Goal: Task Accomplishment & Management: Manage account settings

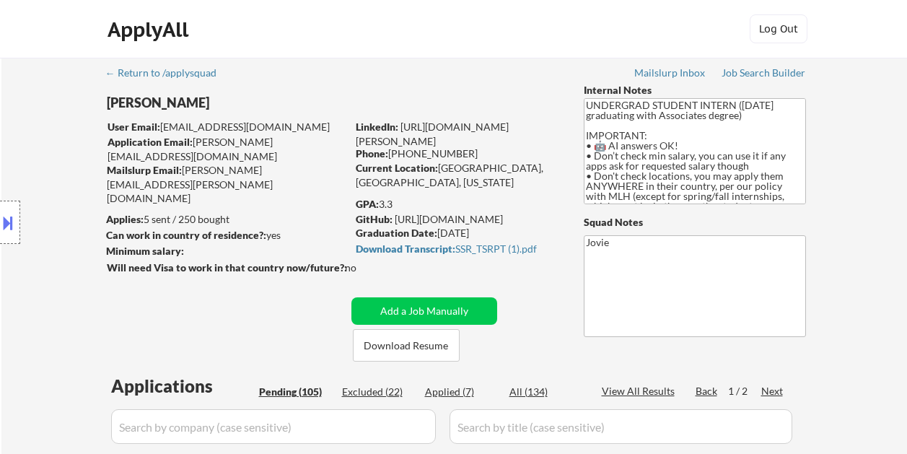
select select ""pending""
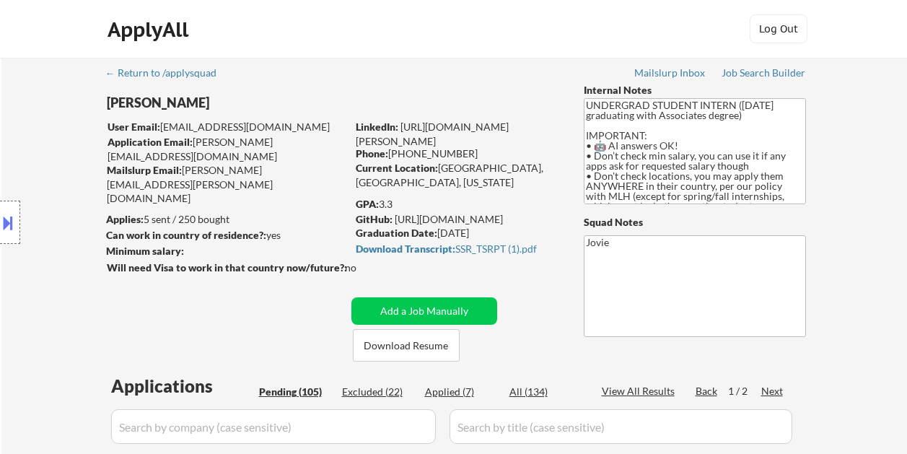
select select ""pending""
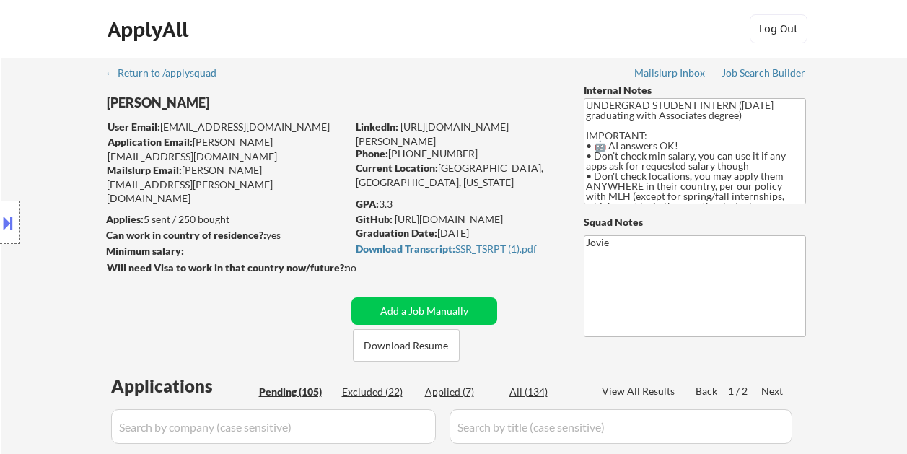
select select ""pending""
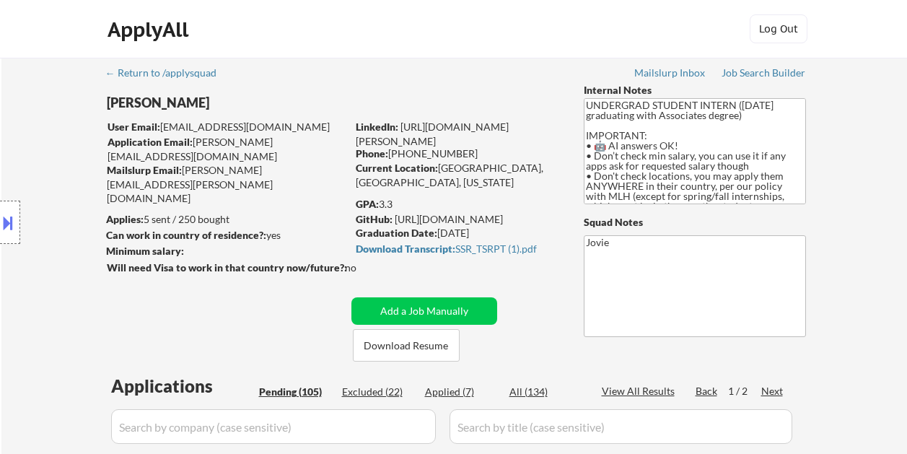
select select ""pending""
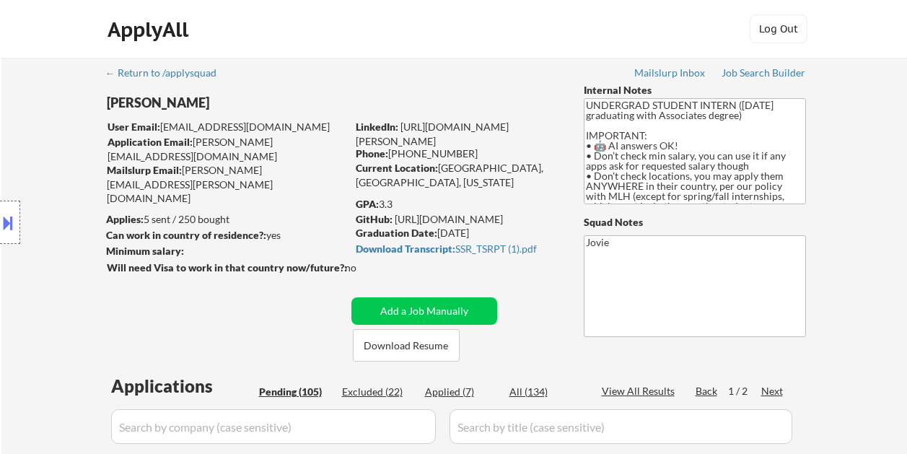
select select ""pending""
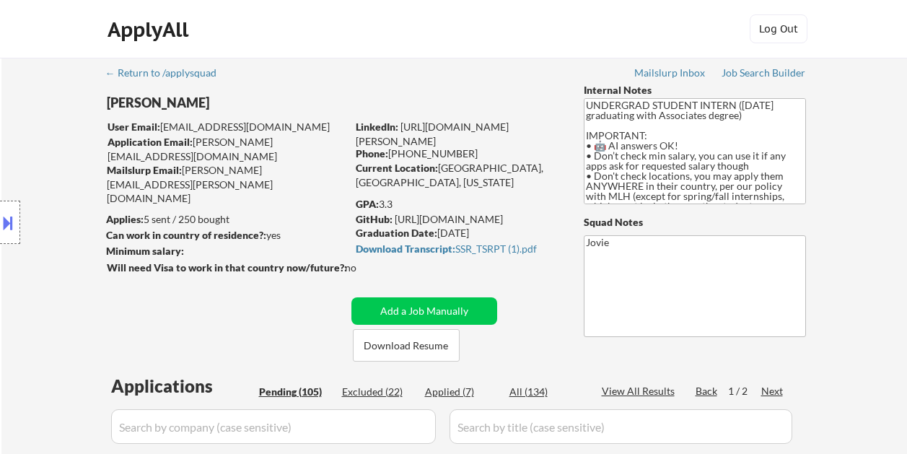
select select ""pending""
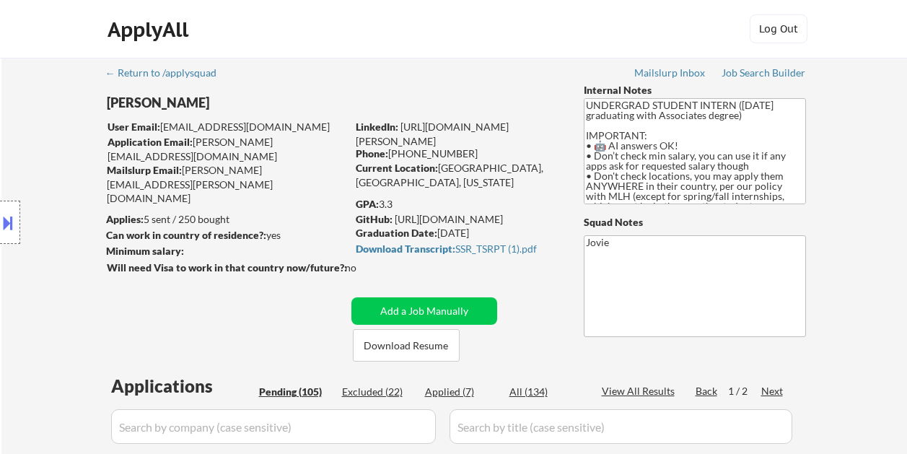
select select ""pending""
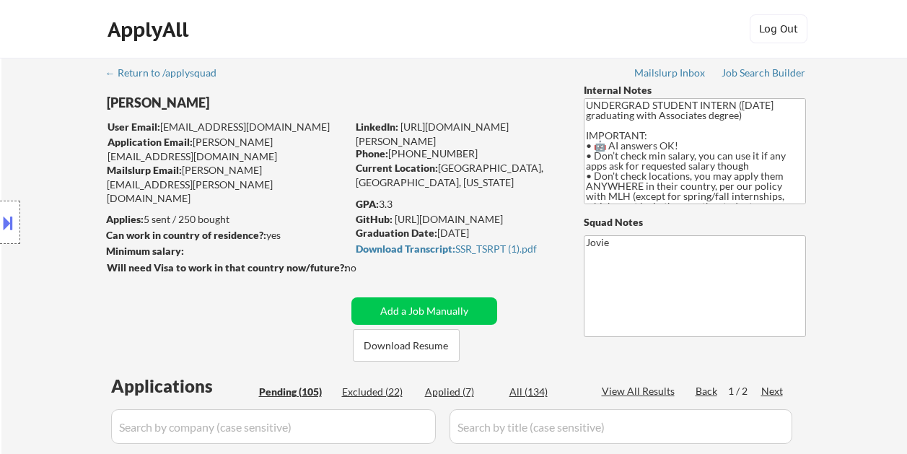
select select ""pending""
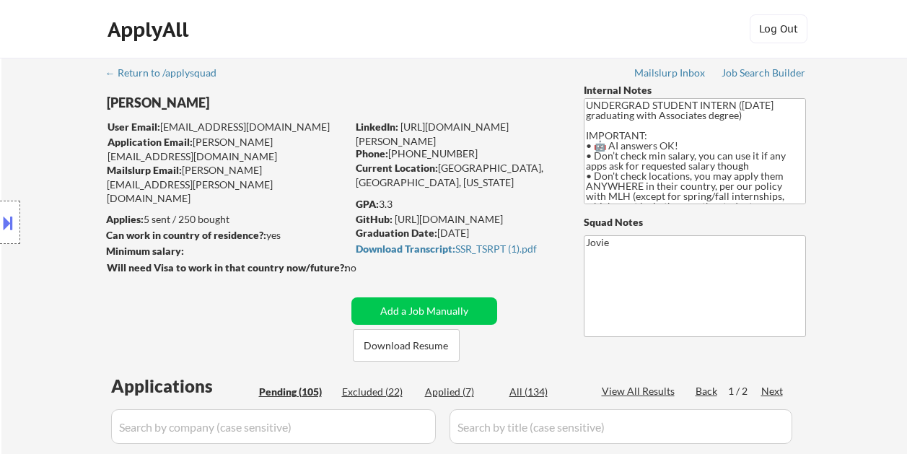
select select ""pending""
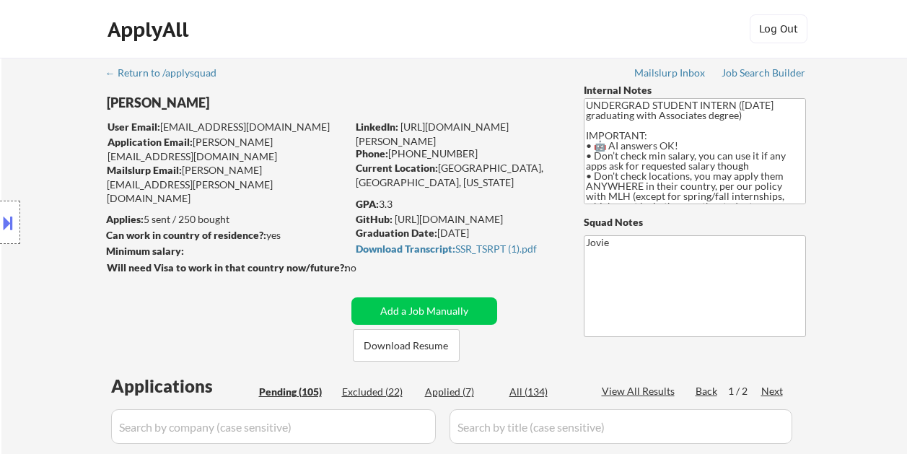
select select ""pending""
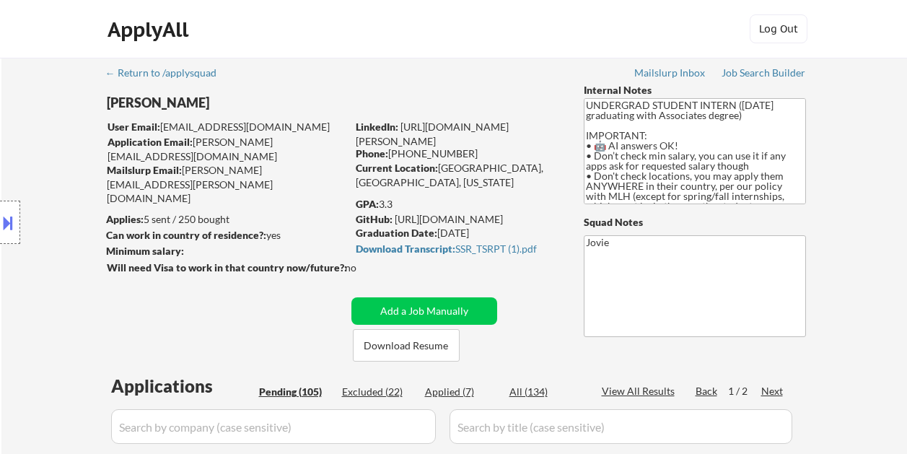
select select ""pending""
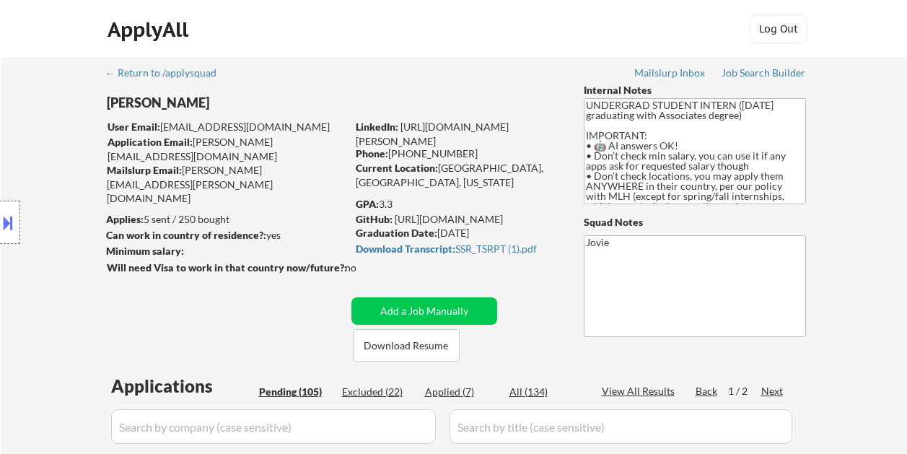
select select ""pending""
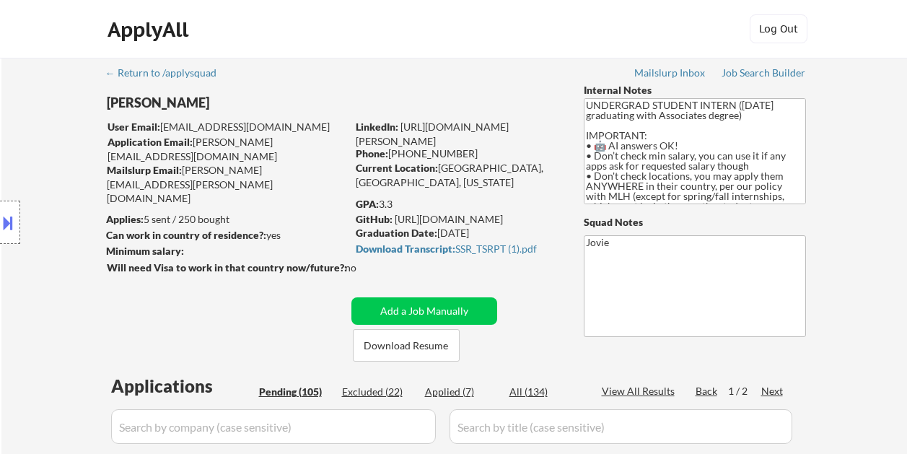
select select ""pending""
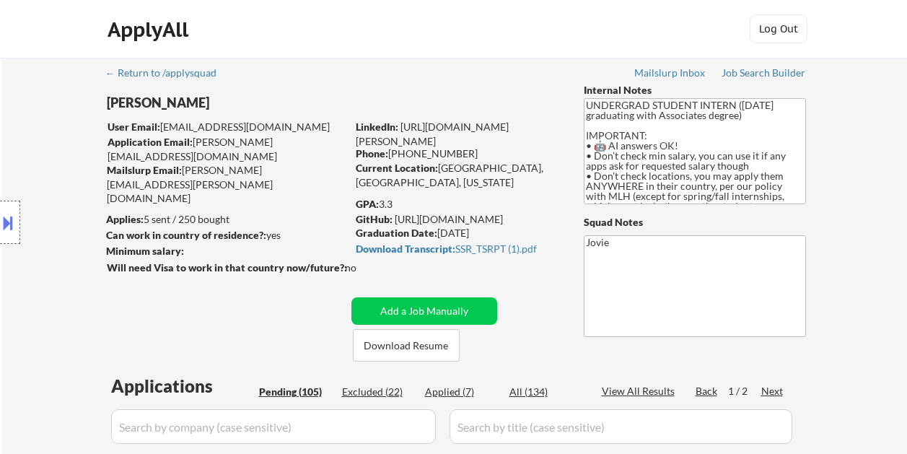
select select ""pending""
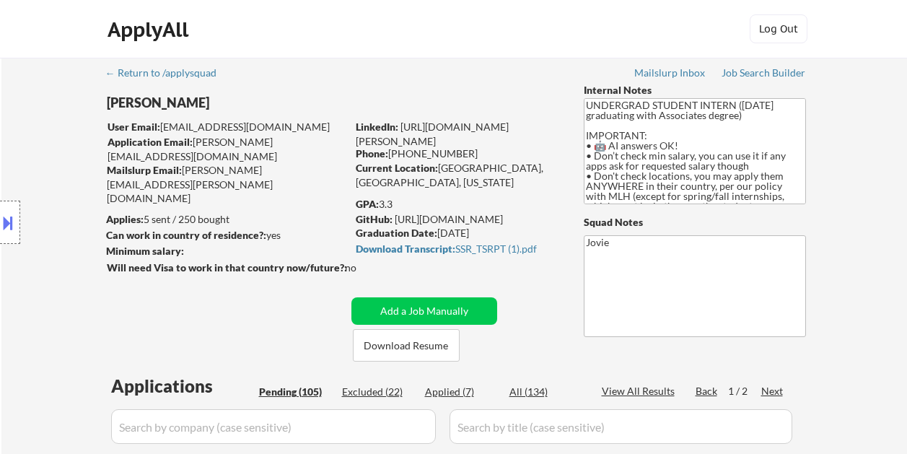
select select ""pending""
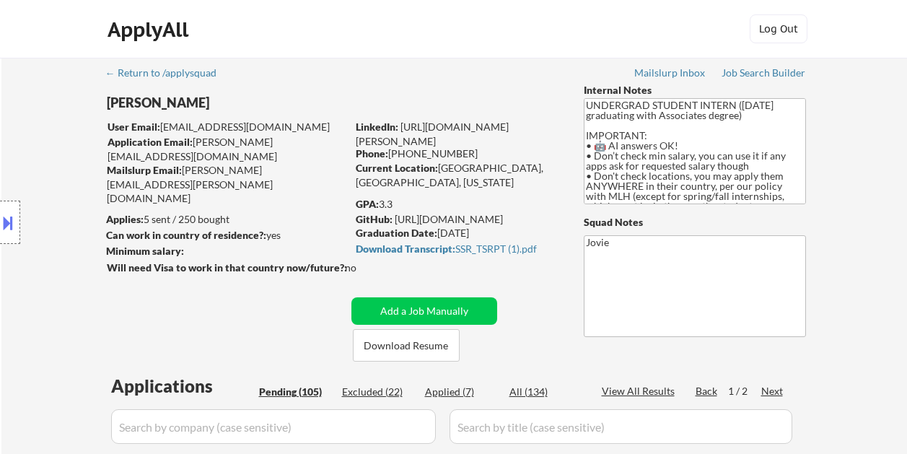
select select ""pending""
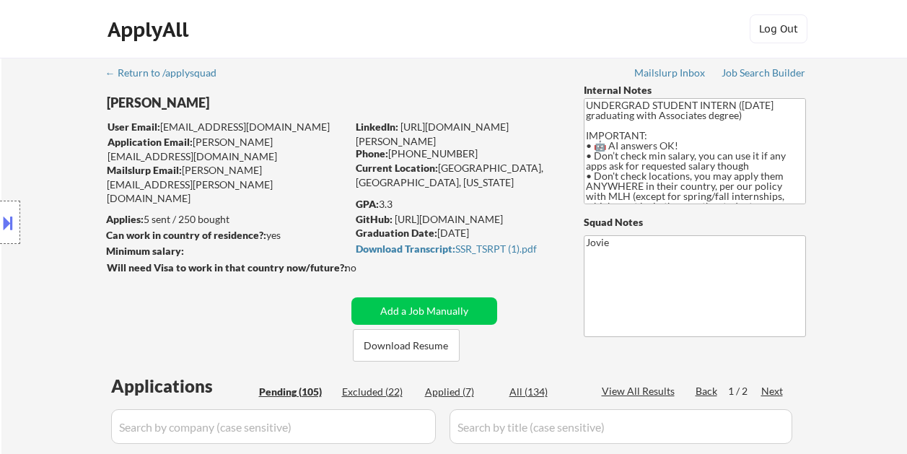
select select ""pending""
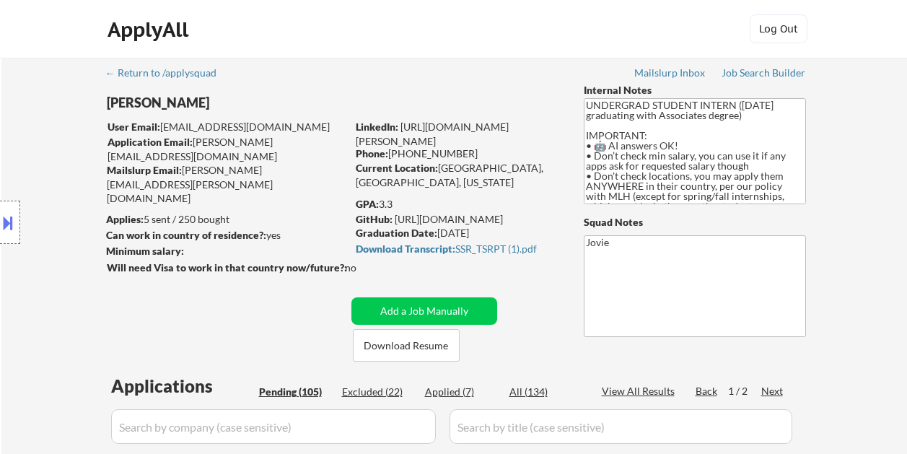
select select ""pending""
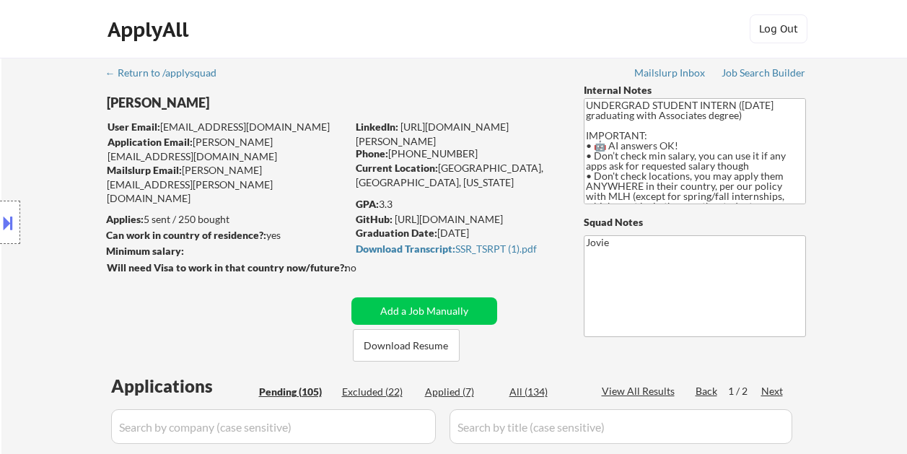
select select ""pending""
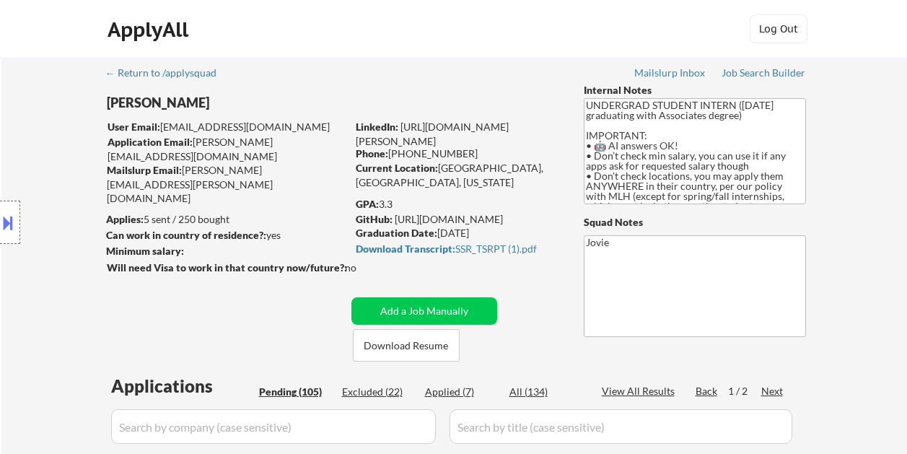
select select ""pending""
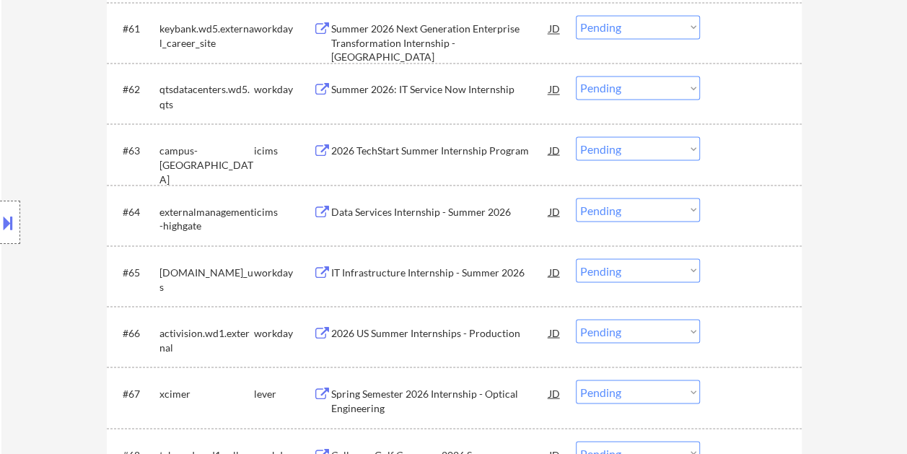
scroll to position [4177, 0]
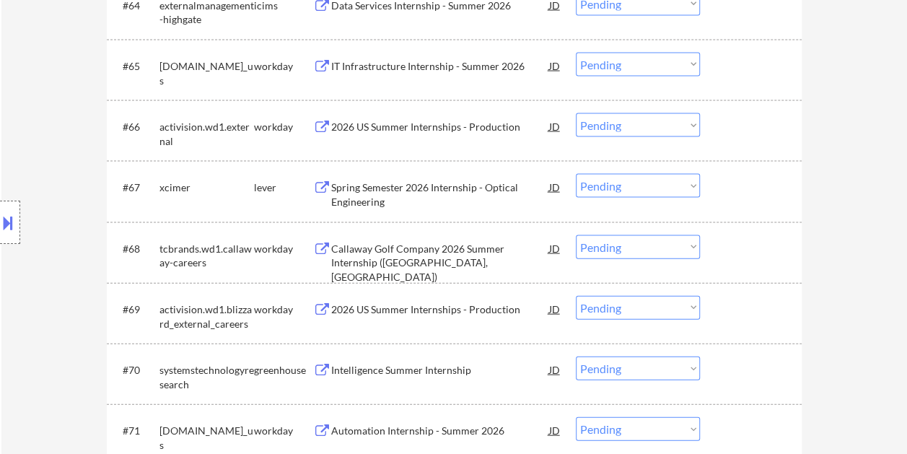
drag, startPoint x: 759, startPoint y: 177, endPoint x: 569, endPoint y: 211, distance: 192.7
click at [757, 177] on div at bounding box center [751, 187] width 63 height 26
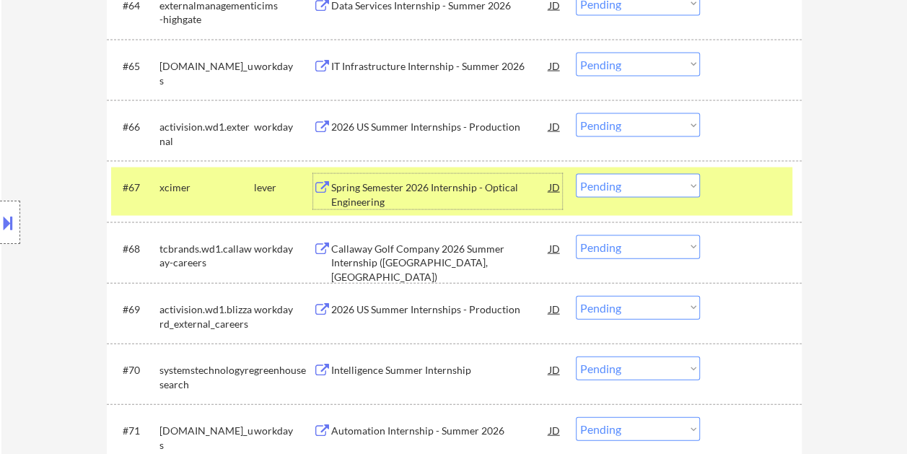
click at [479, 200] on div "Spring Semester 2026 Internship - Optical Engineering" at bounding box center [440, 194] width 218 height 28
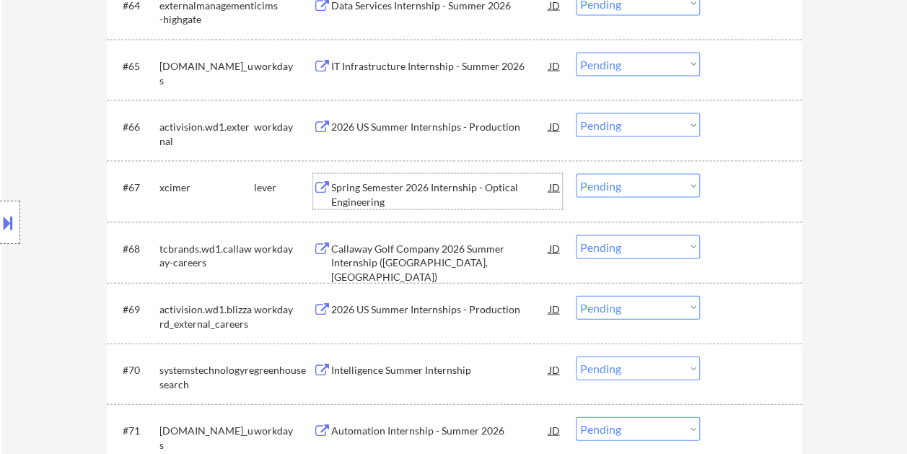
click at [738, 191] on div at bounding box center [751, 187] width 63 height 26
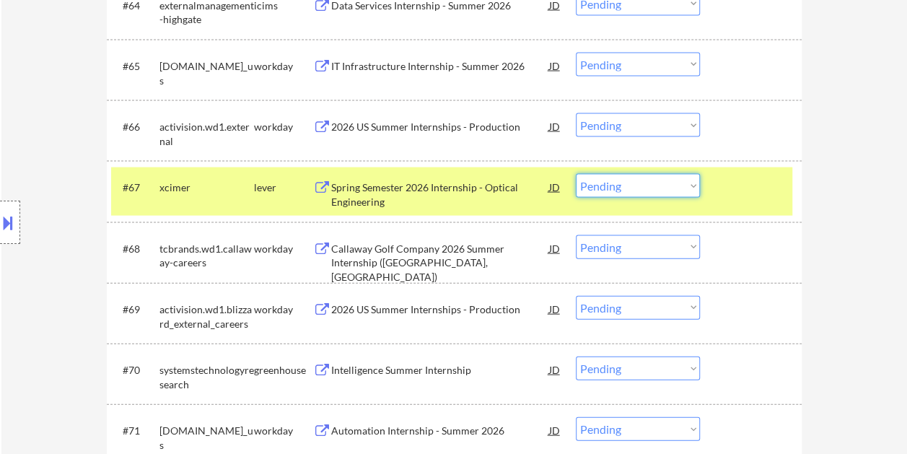
click at [693, 194] on select "Choose an option... Pending Applied Excluded (Questions) Excluded (Expired) Exc…" at bounding box center [637, 186] width 124 height 24
click at [575, 174] on select "Choose an option... Pending Applied Excluded (Questions) Excluded (Expired) Exc…" at bounding box center [637, 186] width 124 height 24
select select ""pending""
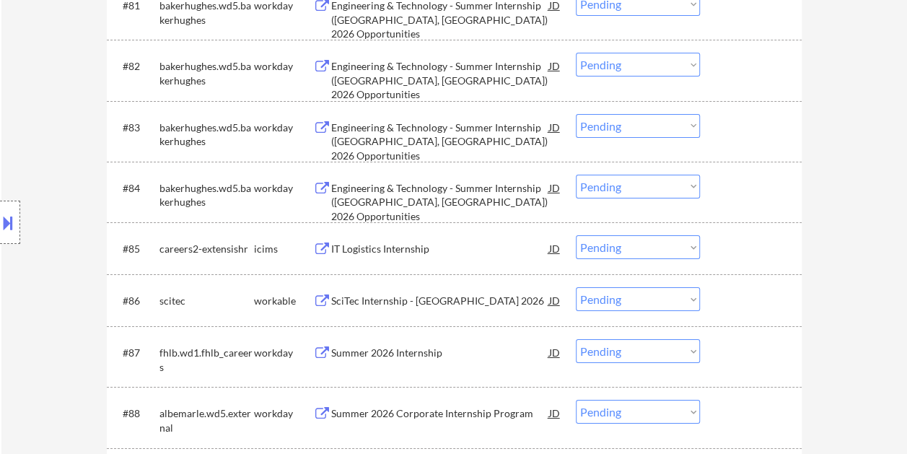
scroll to position [5187, 0]
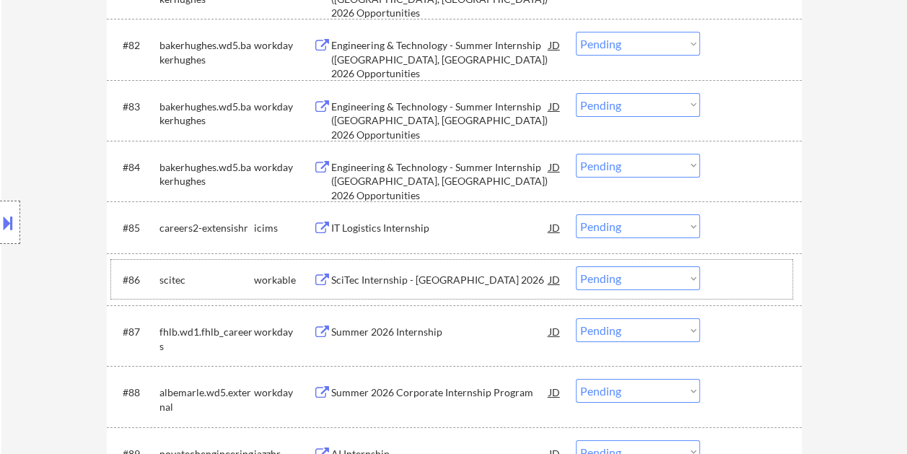
drag, startPoint x: 728, startPoint y: 281, endPoint x: 602, endPoint y: 281, distance: 126.2
click at [730, 281] on div at bounding box center [751, 279] width 63 height 26
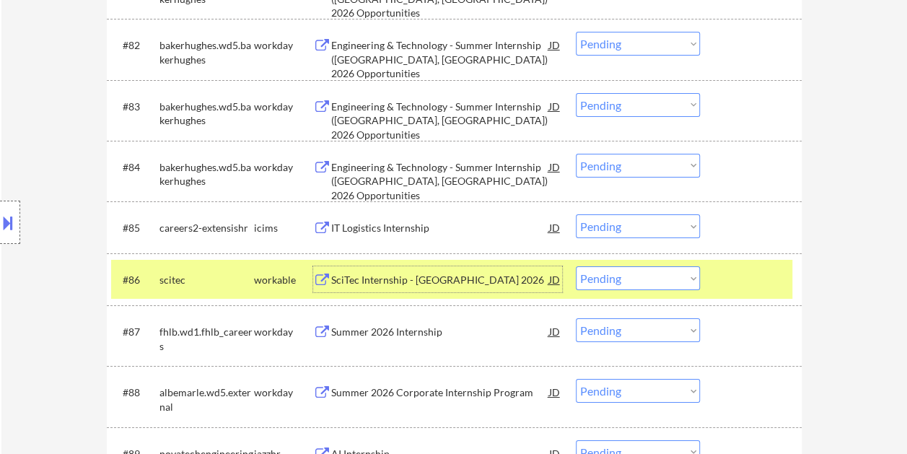
click at [526, 270] on div "SciTec Internship - [GEOGRAPHIC_DATA] 2026" at bounding box center [440, 279] width 218 height 26
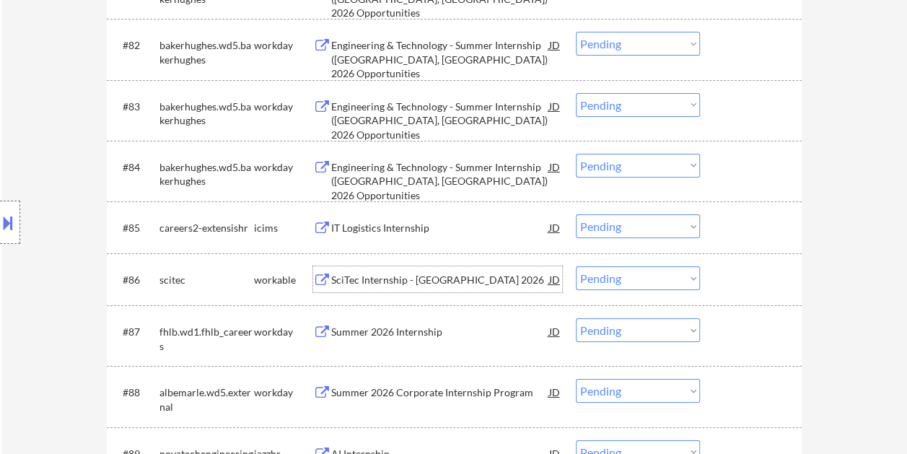
drag, startPoint x: 728, startPoint y: 281, endPoint x: 681, endPoint y: 281, distance: 47.6
click at [728, 281] on div at bounding box center [751, 279] width 63 height 26
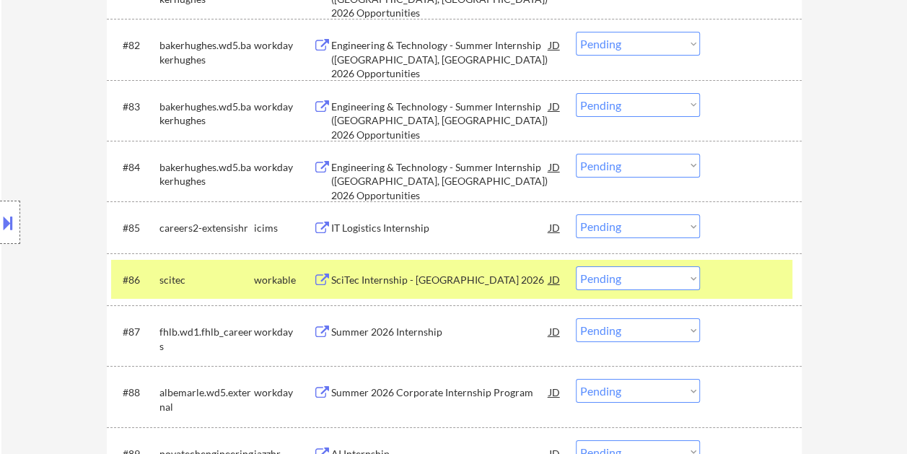
click at [754, 296] on div "#86 scitec workable SciTec Internship - [GEOGRAPHIC_DATA] 2026 JD Choose an opt…" at bounding box center [451, 279] width 681 height 39
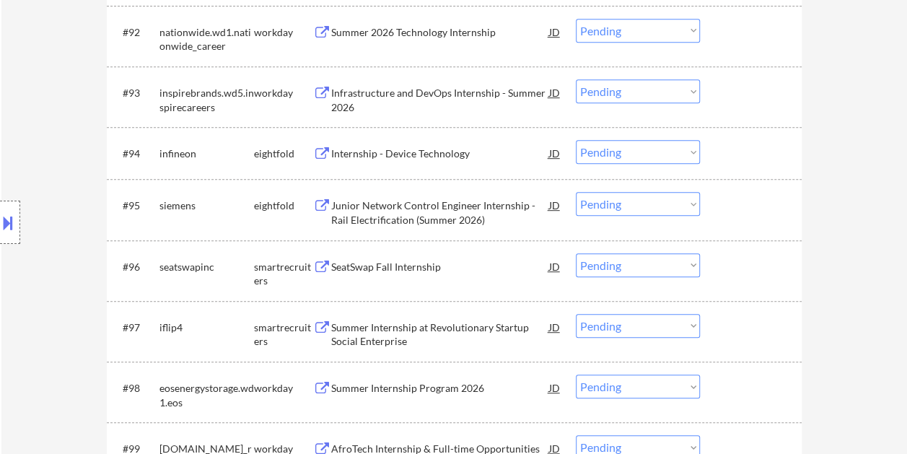
scroll to position [5836, 0]
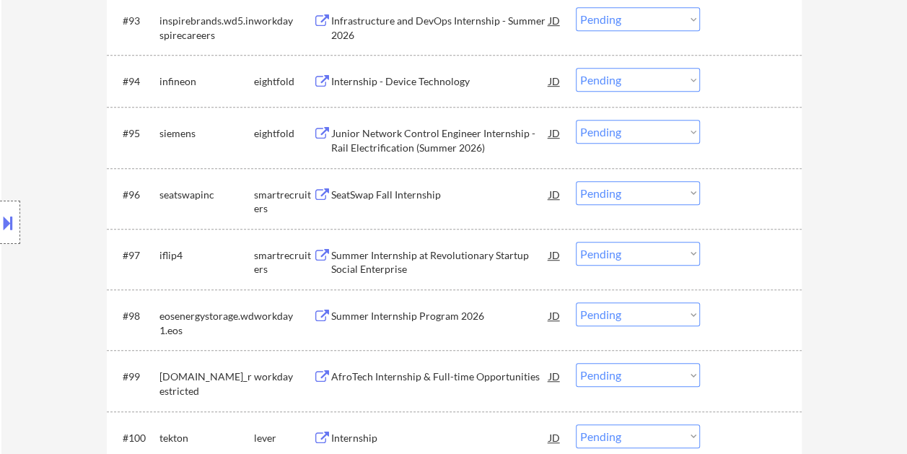
click at [700, 190] on div "#96 seatswapinc smartrecruiters SeatSwap Fall Internship JD Choose an option...…" at bounding box center [451, 199] width 681 height 48
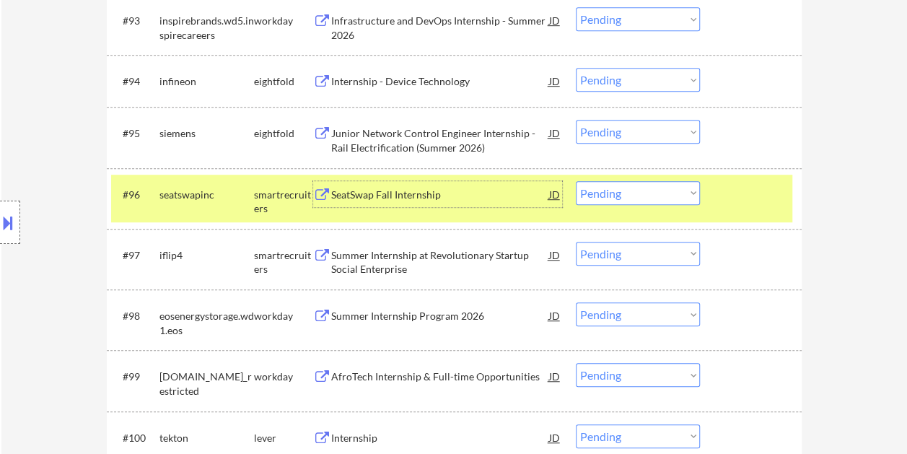
click at [401, 185] on div "SeatSwap Fall Internship" at bounding box center [440, 194] width 218 height 26
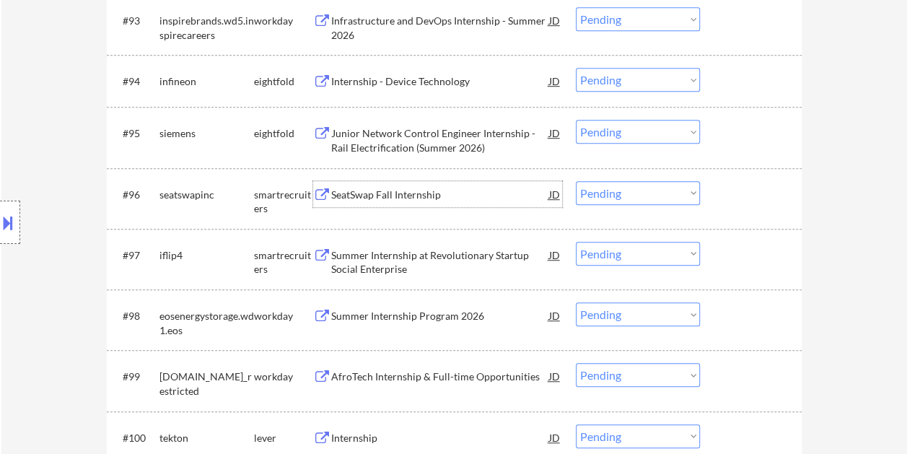
click at [743, 194] on div at bounding box center [751, 194] width 63 height 26
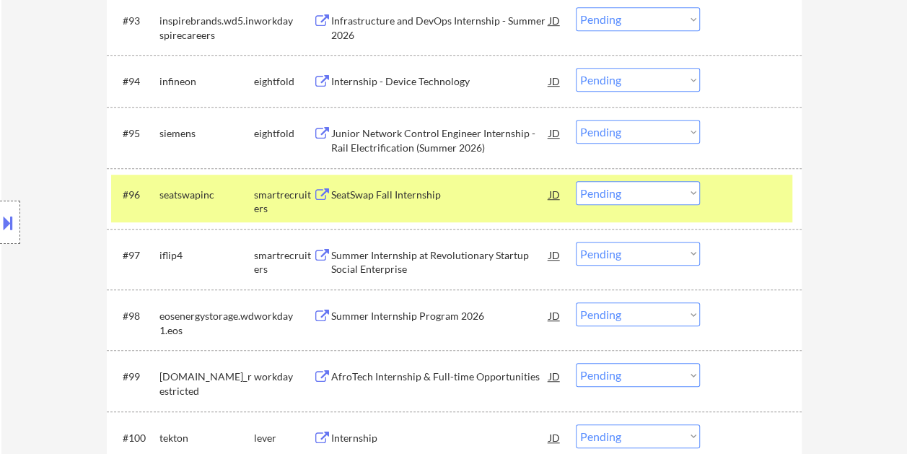
click at [688, 181] on select "Choose an option... Pending Applied Excluded (Questions) Excluded (Expired) Exc…" at bounding box center [637, 193] width 124 height 24
click at [575, 181] on select "Choose an option... Pending Applied Excluded (Questions) Excluded (Expired) Exc…" at bounding box center [637, 193] width 124 height 24
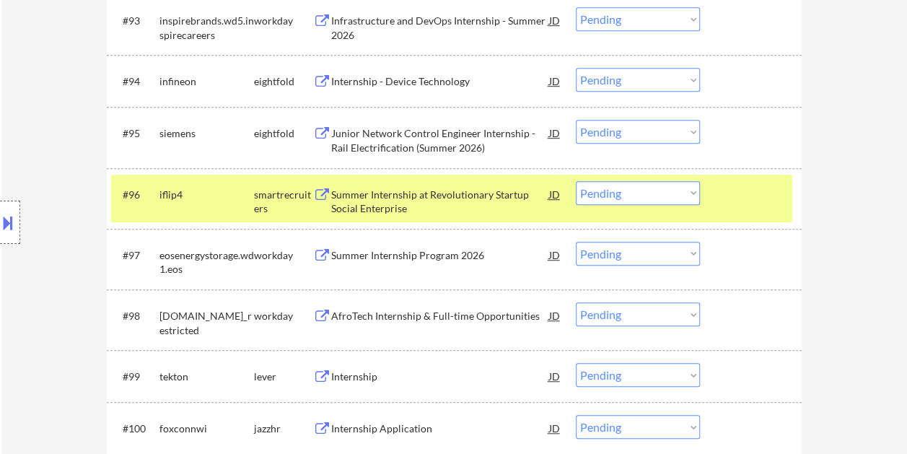
click at [757, 198] on div at bounding box center [751, 194] width 63 height 26
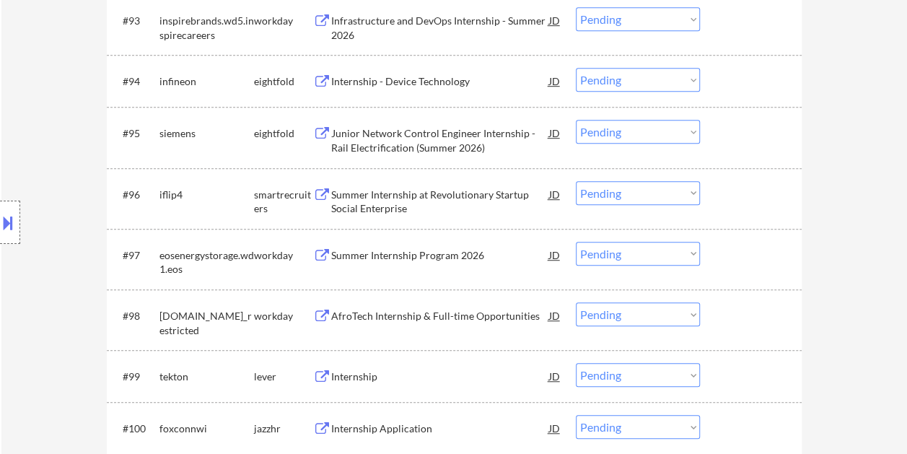
click at [729, 207] on div "#96 iflip4 smartrecruiters Summer Internship at Revolutionary Startup Social En…" at bounding box center [451, 199] width 681 height 48
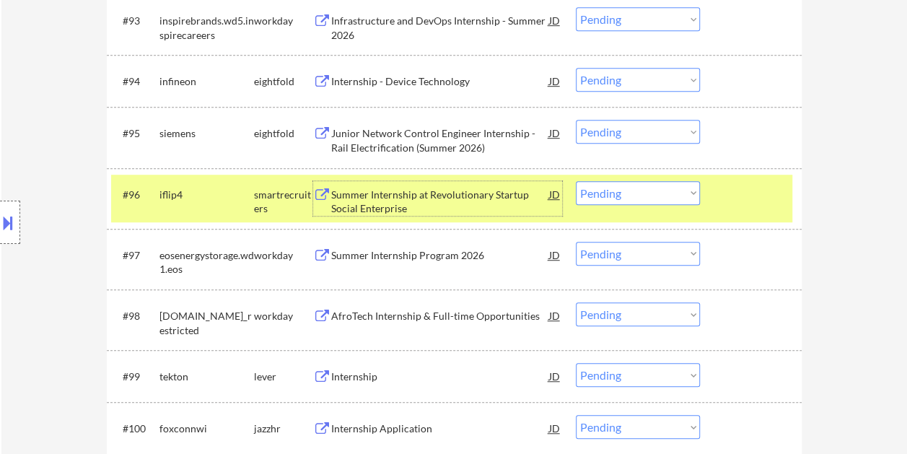
click at [401, 193] on div "Summer Internship at Revolutionary Startup Social Enterprise" at bounding box center [440, 202] width 218 height 28
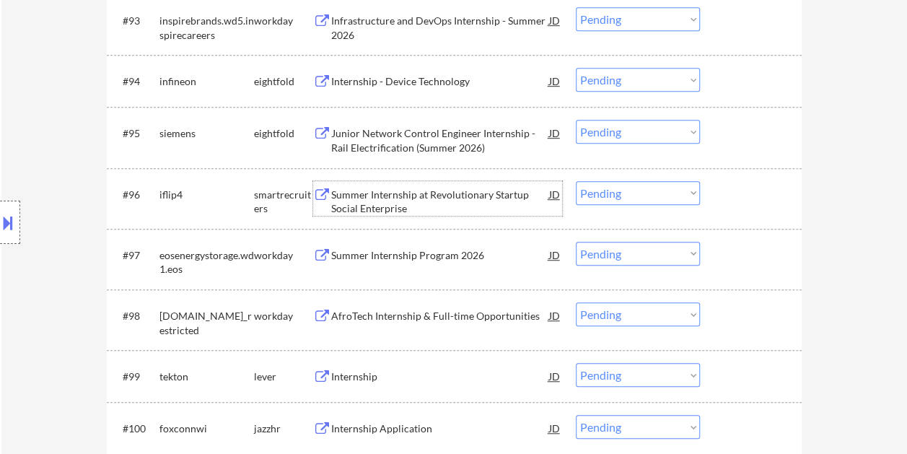
click at [731, 201] on div at bounding box center [751, 194] width 63 height 26
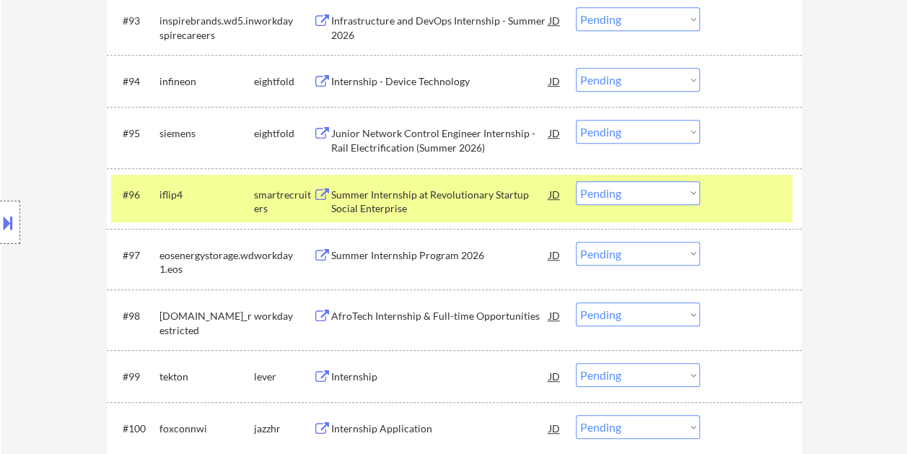
drag, startPoint x: 684, startPoint y: 186, endPoint x: 683, endPoint y: 197, distance: 10.9
click at [684, 186] on select "Choose an option... Pending Applied Excluded (Questions) Excluded (Expired) Exc…" at bounding box center [637, 193] width 124 height 24
click at [575, 181] on select "Choose an option... Pending Applied Excluded (Questions) Excluded (Expired) Exc…" at bounding box center [637, 193] width 124 height 24
select select ""pending""
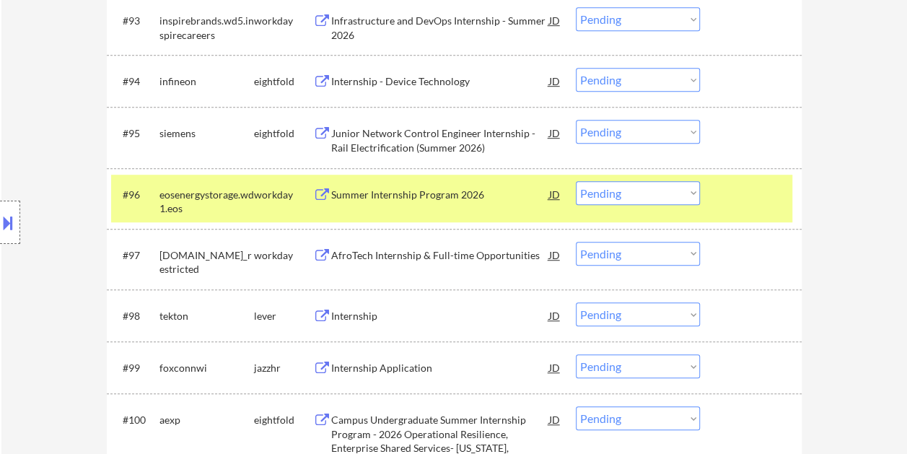
click at [728, 180] on div "#96 eosenergystorage.wd1.eos workday Summer Internship Program 2026 JD Choose a…" at bounding box center [451, 199] width 681 height 48
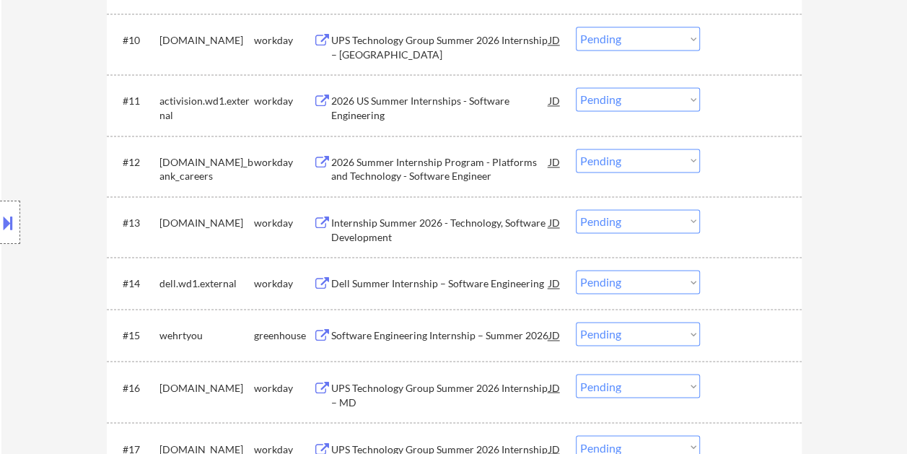
scroll to position [1010, 0]
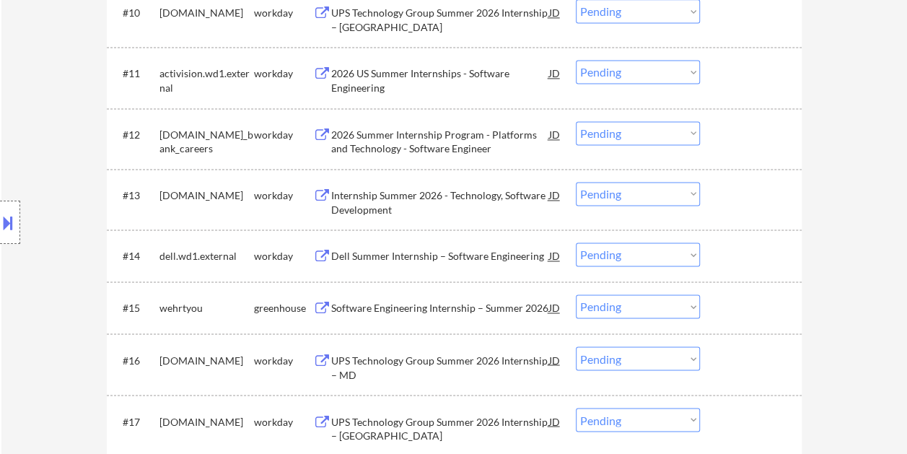
click at [740, 307] on div at bounding box center [751, 307] width 63 height 26
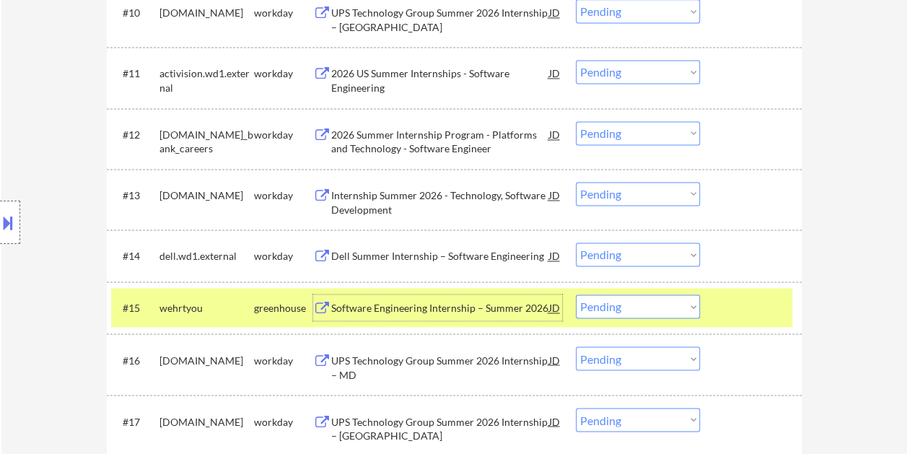
click at [441, 306] on div "Software Engineering Internship – Summer 2026" at bounding box center [440, 308] width 218 height 14
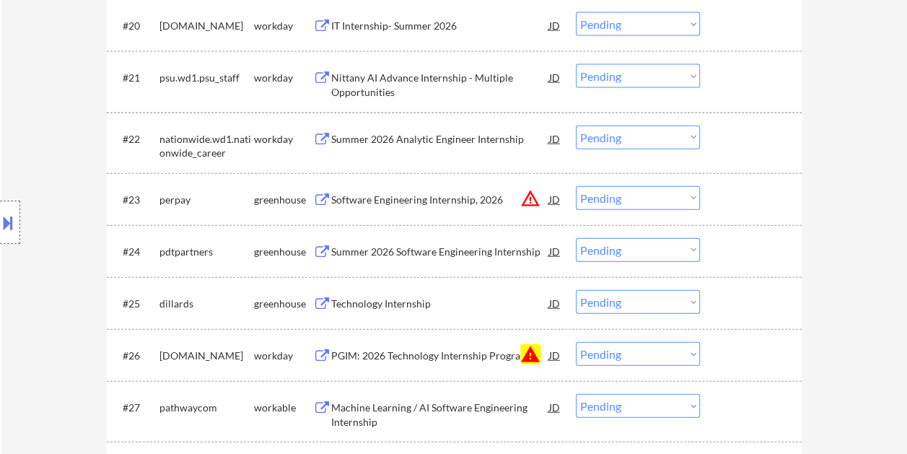
scroll to position [1659, 0]
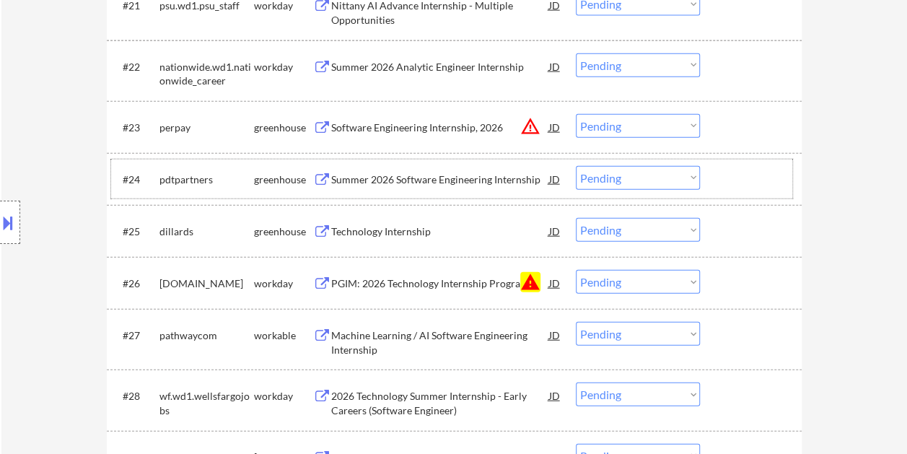
click at [726, 180] on div at bounding box center [751, 179] width 63 height 26
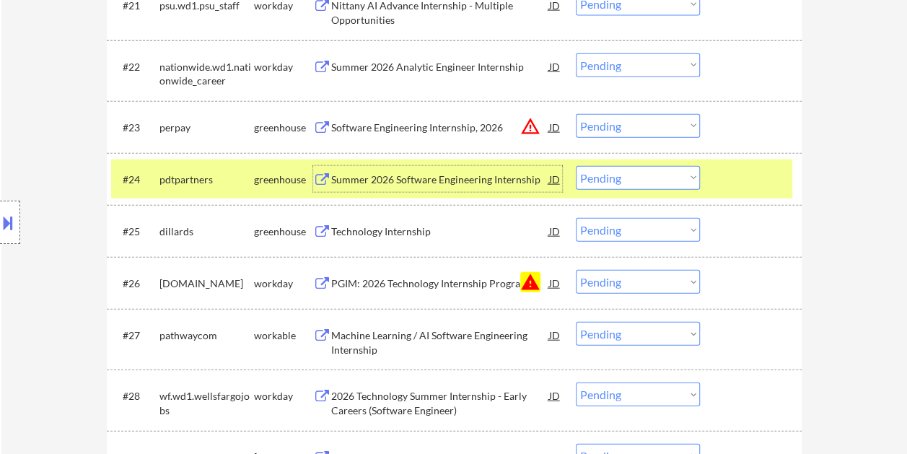
click at [427, 182] on div "Summer 2026 Software Engineering Internship" at bounding box center [440, 179] width 218 height 14
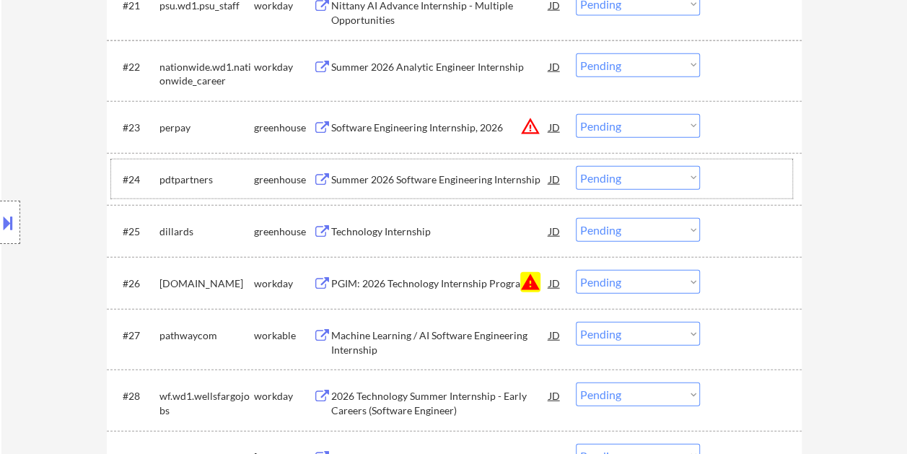
click at [729, 186] on div at bounding box center [751, 179] width 63 height 26
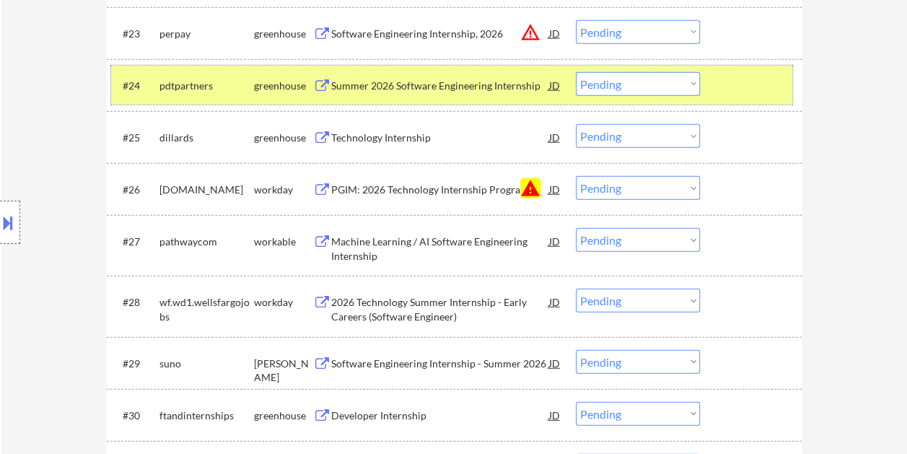
scroll to position [1721, 0]
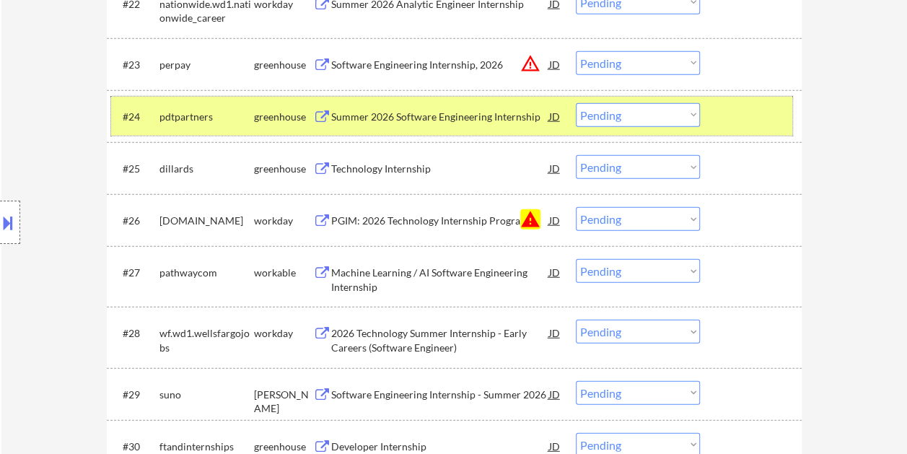
click at [678, 120] on select "Choose an option... Pending Applied Excluded (Questions) Excluded (Expired) Exc…" at bounding box center [637, 115] width 124 height 24
click at [575, 103] on select "Choose an option... Pending Applied Excluded (Questions) Excluded (Expired) Exc…" at bounding box center [637, 115] width 124 height 24
select select ""pending""
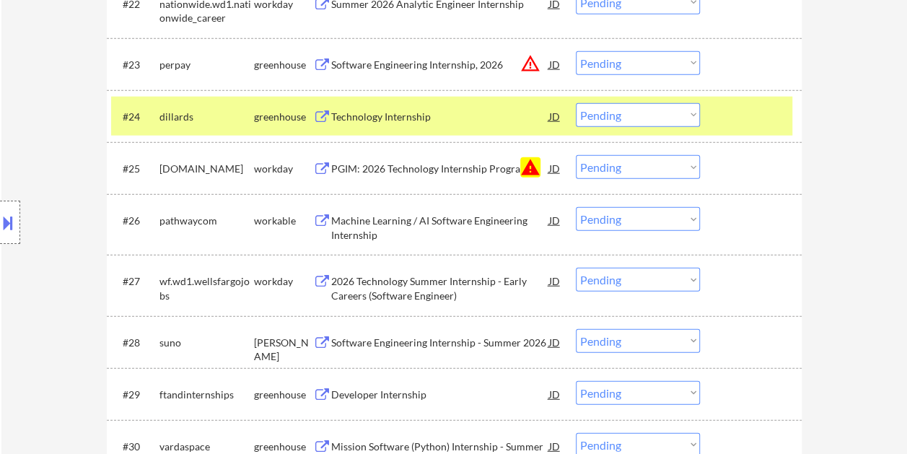
click at [720, 114] on div at bounding box center [751, 116] width 63 height 26
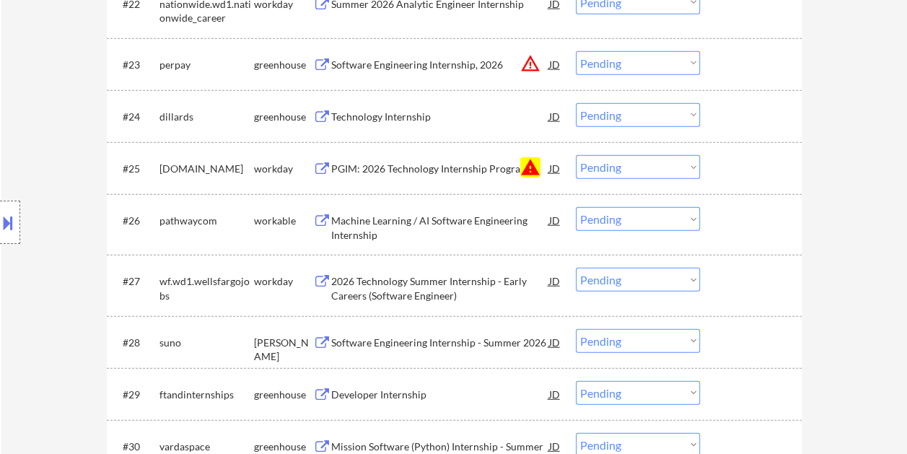
click at [741, 114] on div at bounding box center [751, 116] width 63 height 26
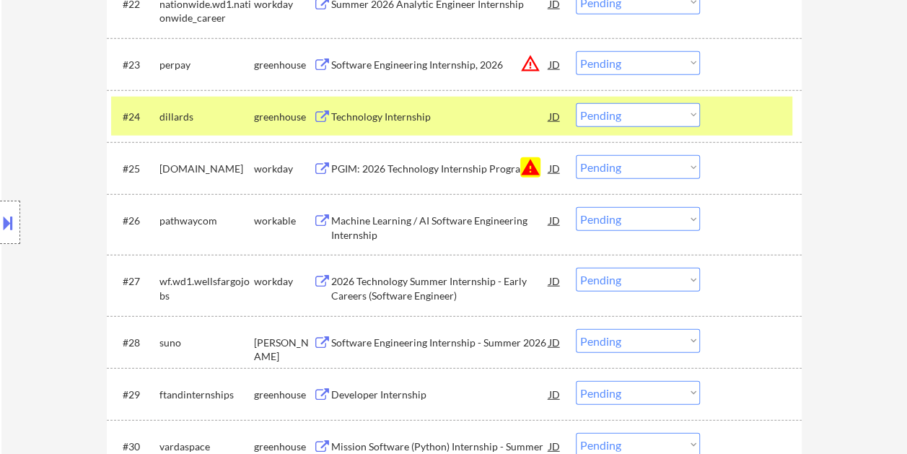
click at [452, 132] on div "#24 dillards greenhouse Technology Internship JD Choose an option... Pending Ap…" at bounding box center [451, 116] width 681 height 39
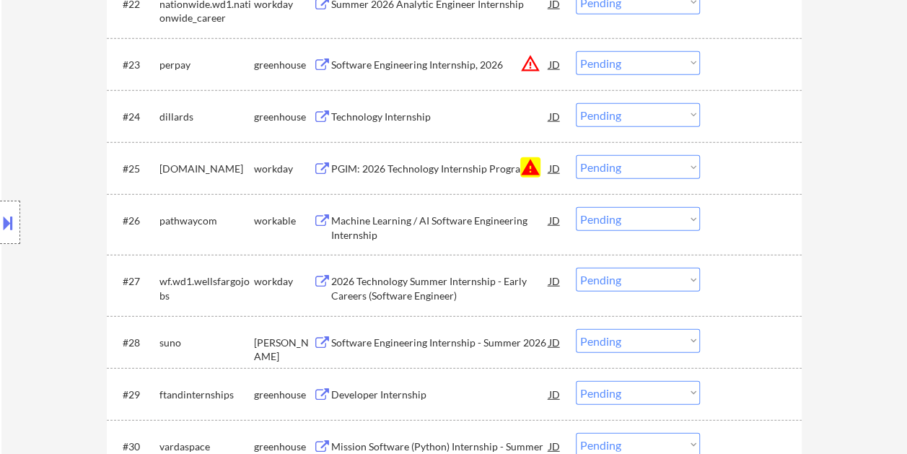
click at [757, 121] on div at bounding box center [751, 116] width 63 height 26
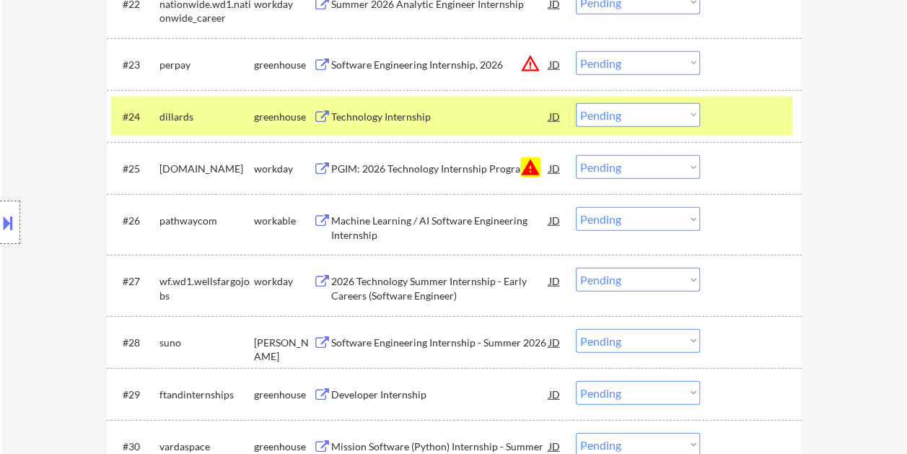
click at [458, 100] on div "#24 dillards greenhouse Technology Internship JD Choose an option... Pending Ap…" at bounding box center [451, 116] width 681 height 39
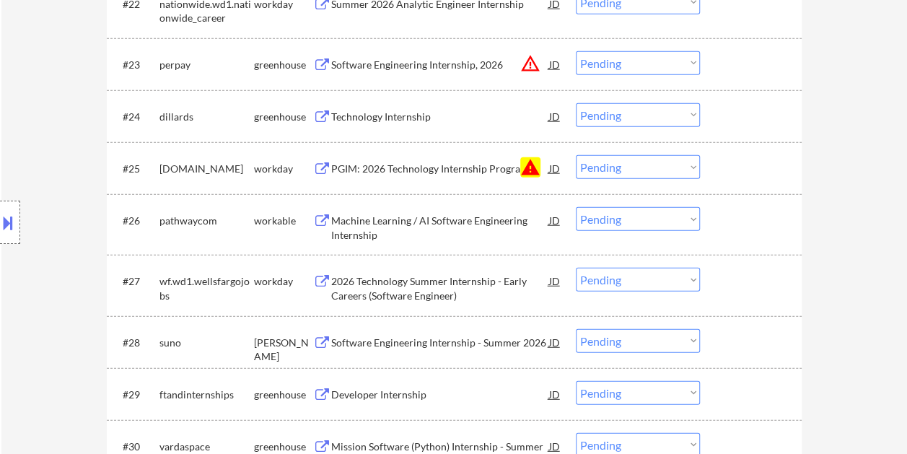
click at [735, 117] on div at bounding box center [751, 116] width 63 height 26
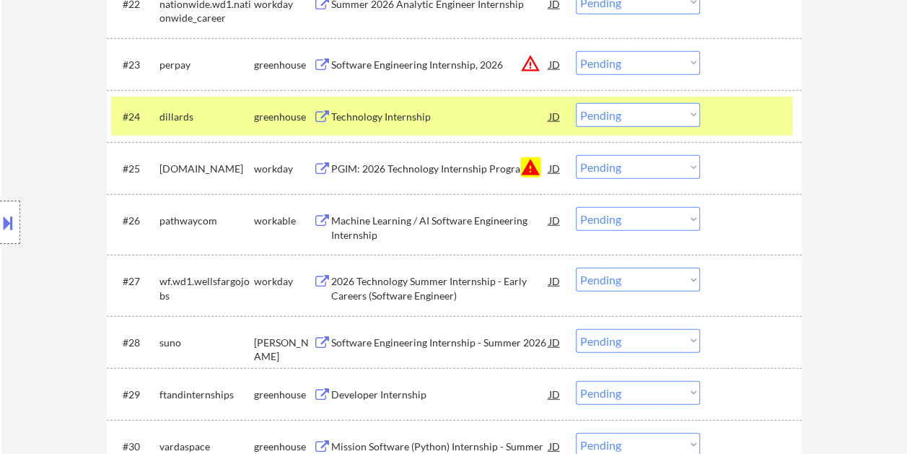
click at [467, 128] on div "#24 dillards greenhouse Technology Internship JD Choose an option... Pending Ap…" at bounding box center [451, 116] width 681 height 39
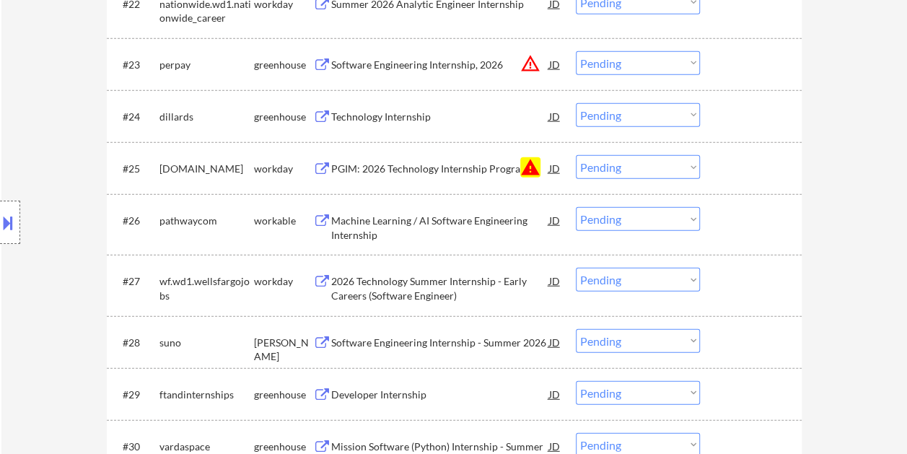
click at [722, 115] on div at bounding box center [751, 116] width 63 height 26
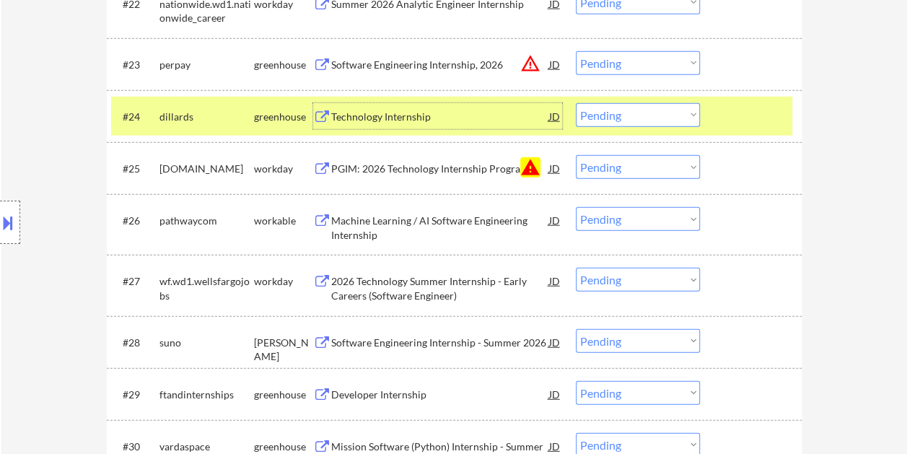
click at [434, 105] on div "Technology Internship" at bounding box center [440, 116] width 218 height 26
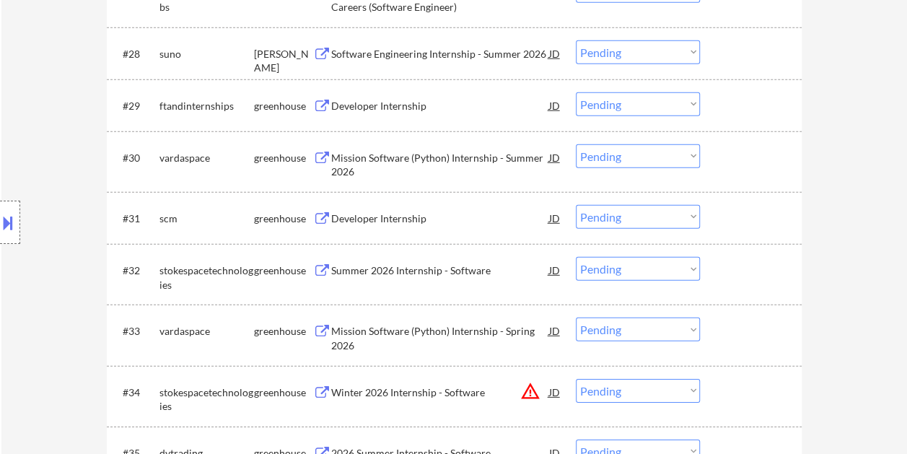
scroll to position [1938, 0]
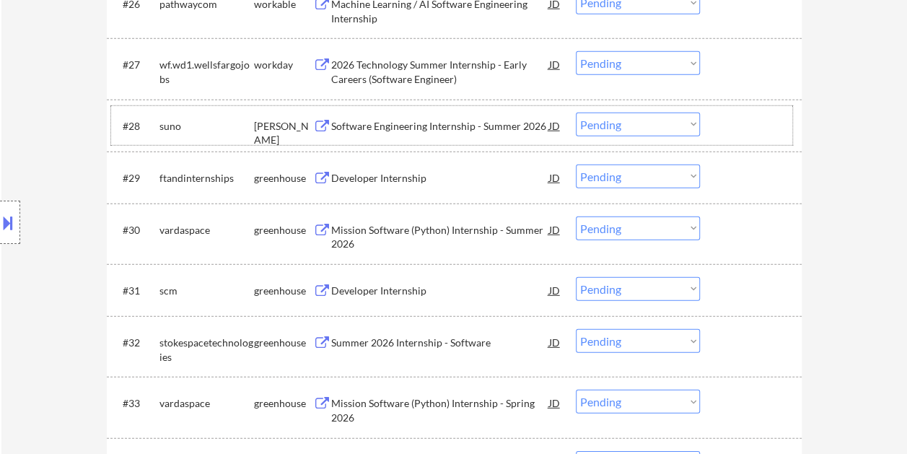
click at [731, 115] on div at bounding box center [751, 126] width 63 height 26
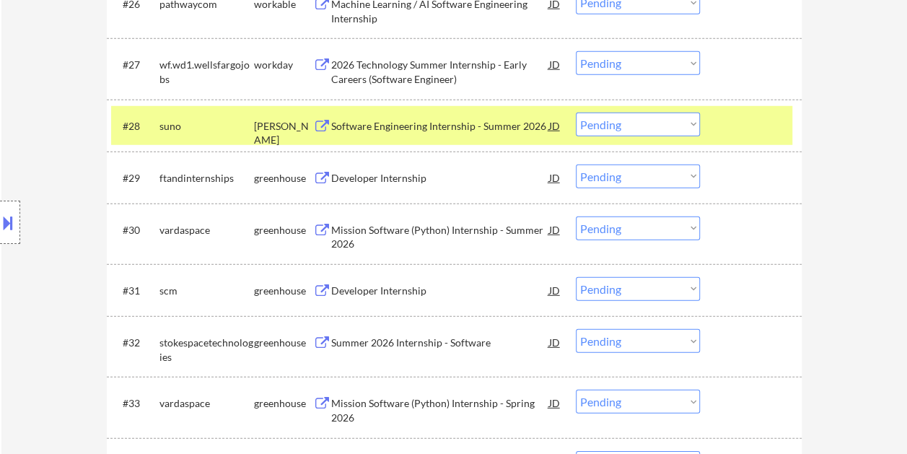
click at [527, 124] on div "Software Engineering Internship - Summer 2026" at bounding box center [440, 126] width 218 height 14
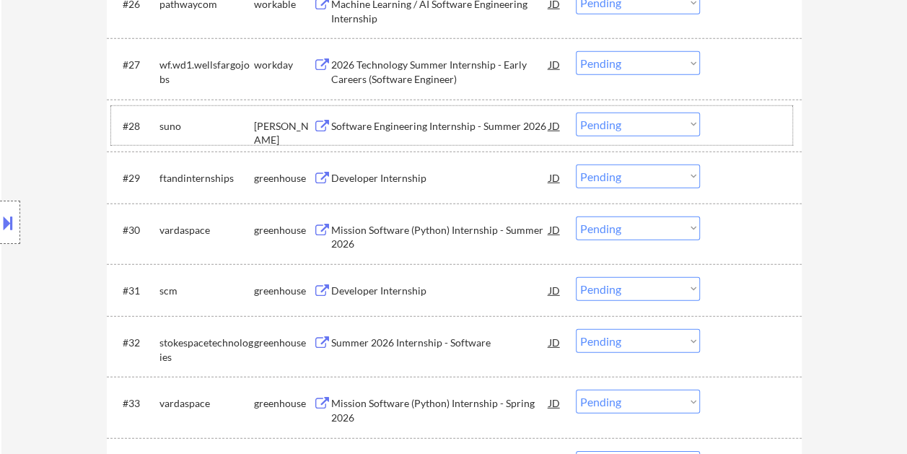
click at [734, 123] on div at bounding box center [751, 126] width 63 height 26
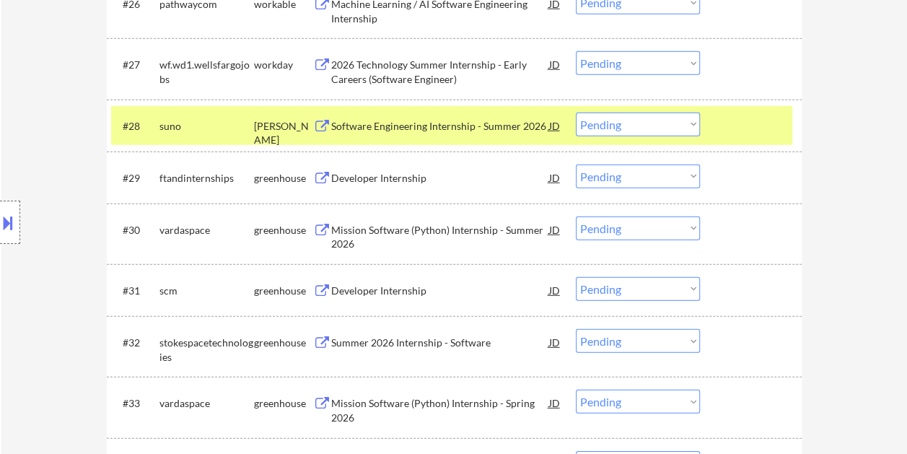
click at [684, 119] on select "Choose an option... Pending Applied Excluded (Questions) Excluded (Expired) Exc…" at bounding box center [637, 125] width 124 height 24
click at [575, 113] on select "Choose an option... Pending Applied Excluded (Questions) Excluded (Expired) Exc…" at bounding box center [637, 125] width 124 height 24
select select ""pending""
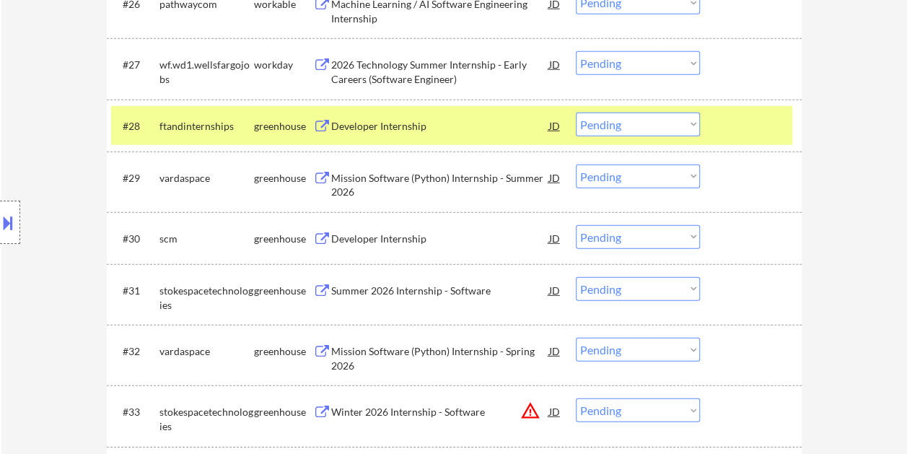
click at [715, 122] on div "#28 ftandinternships greenhouse Developer Internship JD Choose an option... Pen…" at bounding box center [451, 125] width 681 height 39
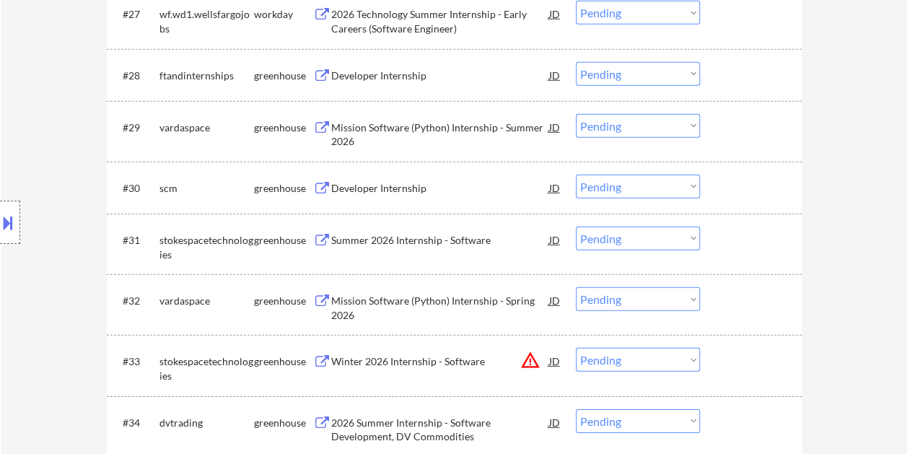
scroll to position [2010, 0]
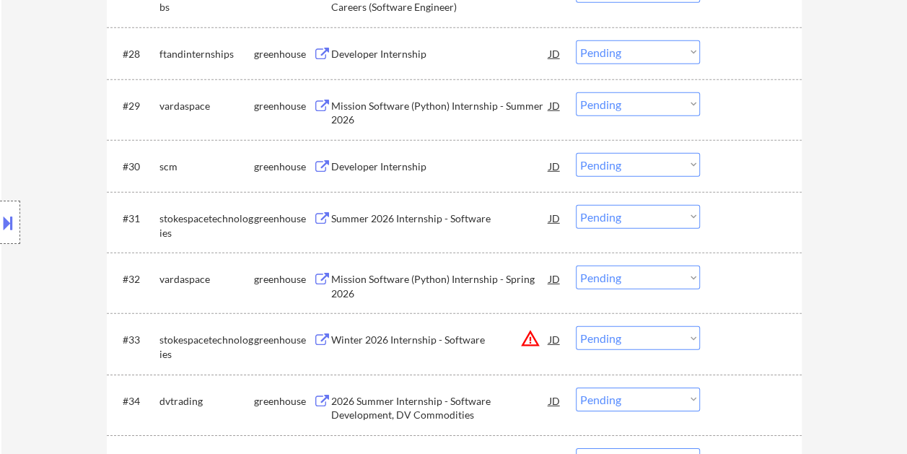
click at [746, 162] on div at bounding box center [751, 166] width 63 height 26
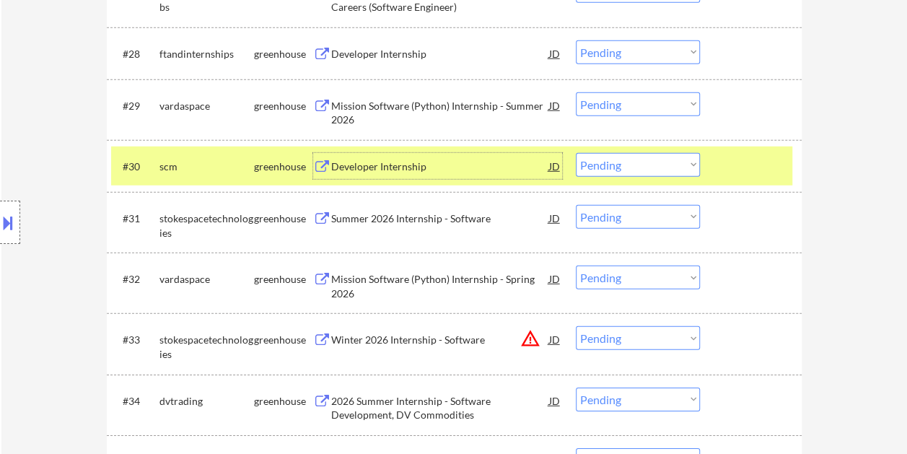
click at [480, 164] on div "Developer Internship" at bounding box center [440, 166] width 218 height 14
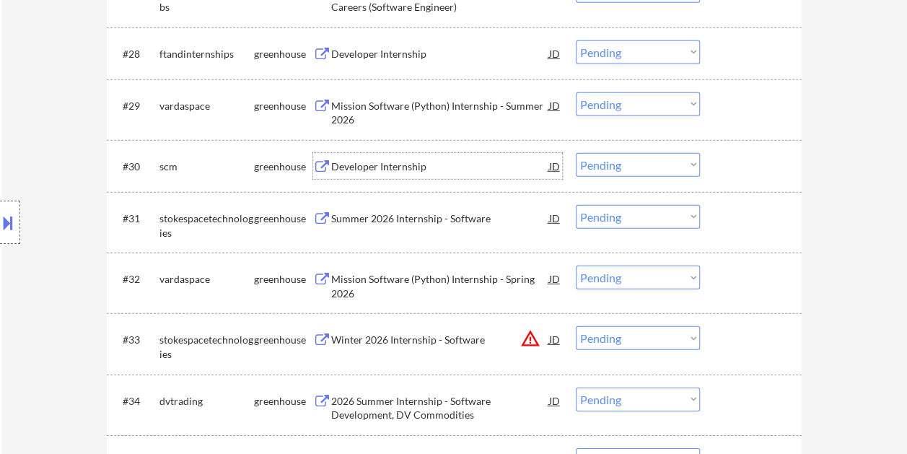
click at [733, 173] on div at bounding box center [751, 166] width 63 height 26
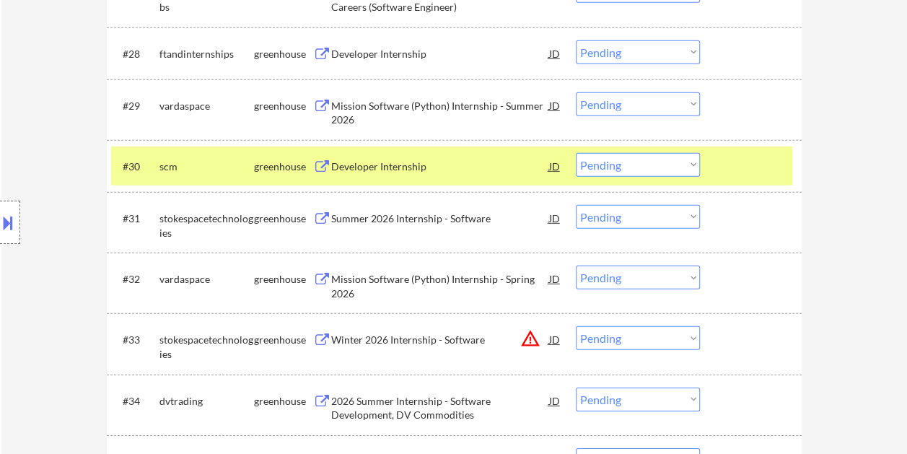
click at [732, 171] on div at bounding box center [751, 166] width 63 height 26
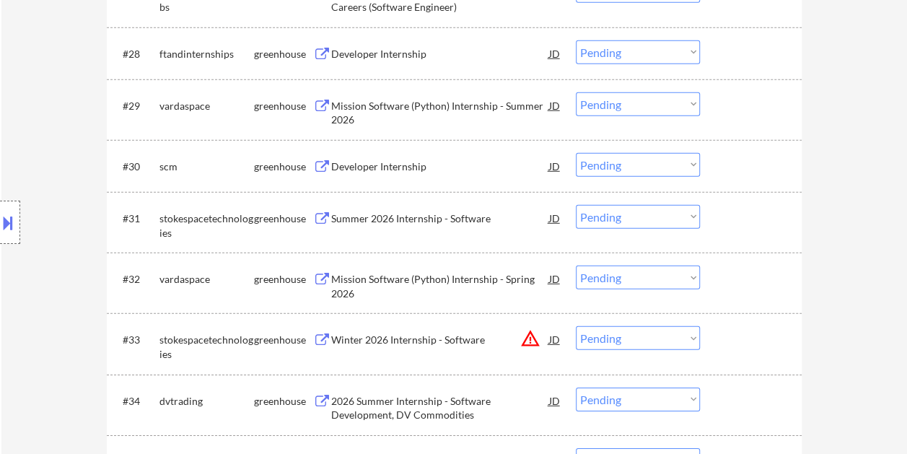
click at [724, 168] on div at bounding box center [751, 166] width 63 height 26
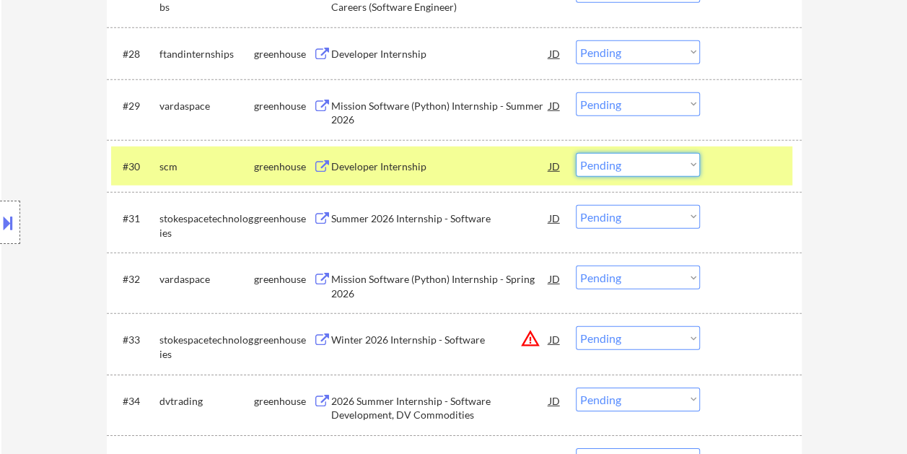
click at [695, 162] on select "Choose an option... Pending Applied Excluded (Questions) Excluded (Expired) Exc…" at bounding box center [637, 165] width 124 height 24
click at [575, 153] on select "Choose an option... Pending Applied Excluded (Questions) Excluded (Expired) Exc…" at bounding box center [637, 165] width 124 height 24
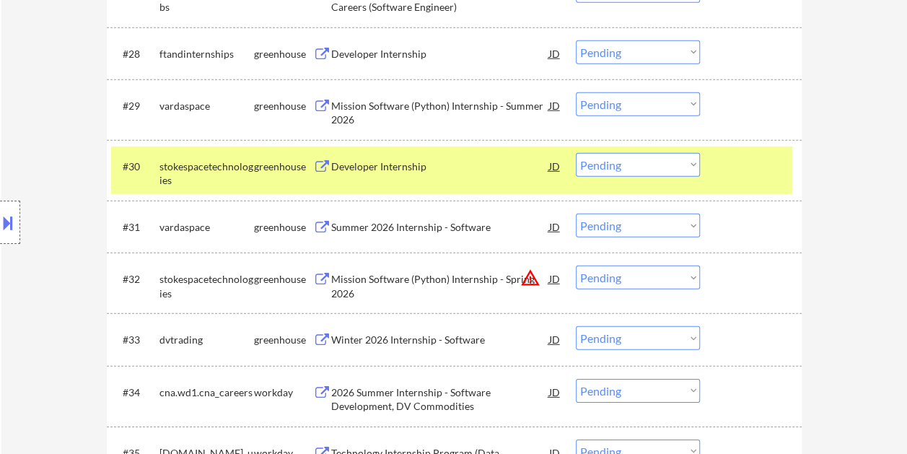
click at [749, 167] on div at bounding box center [751, 166] width 63 height 26
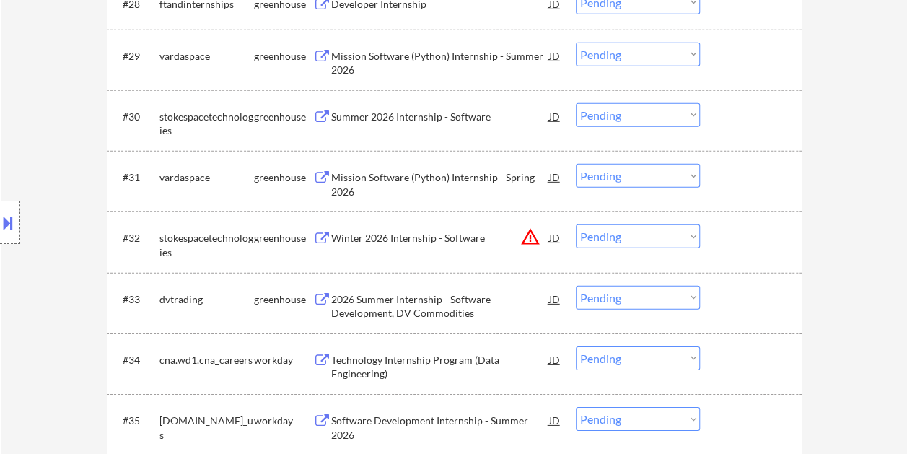
scroll to position [2082, 0]
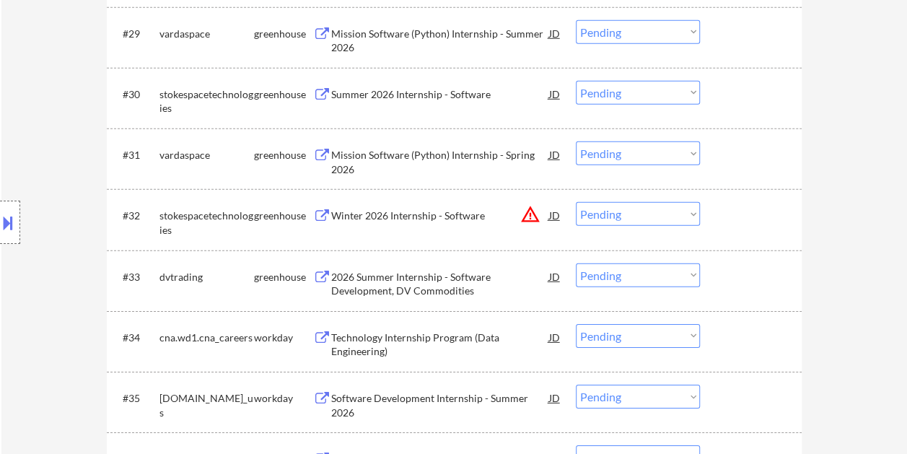
drag, startPoint x: 779, startPoint y: 104, endPoint x: 736, endPoint y: 106, distance: 43.3
click at [775, 105] on div at bounding box center [751, 94] width 63 height 26
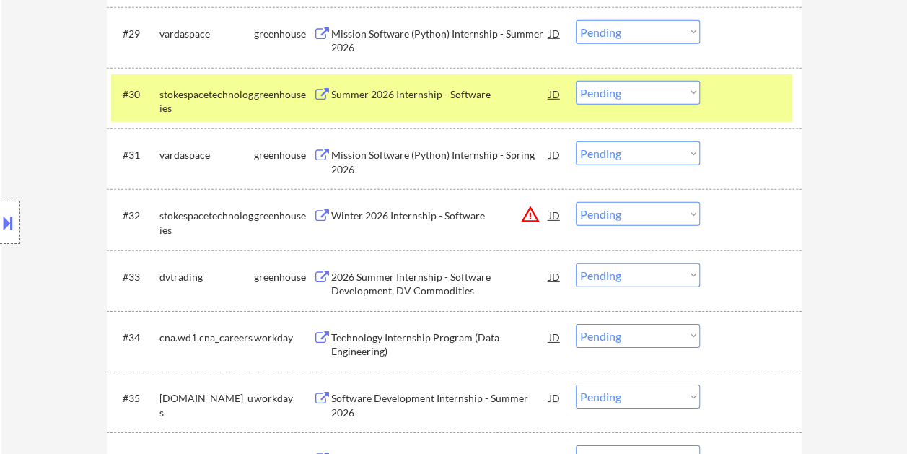
click at [424, 97] on div "Summer 2026 Internship - Software" at bounding box center [440, 94] width 218 height 14
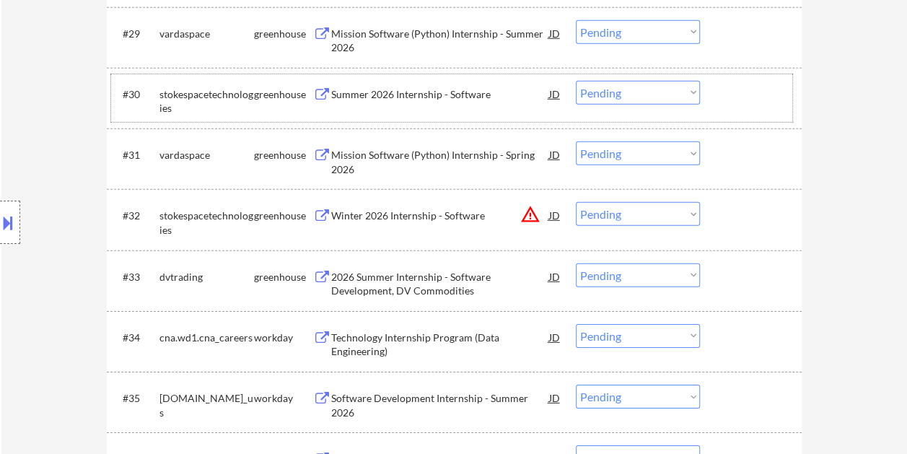
click at [725, 100] on div at bounding box center [751, 94] width 63 height 26
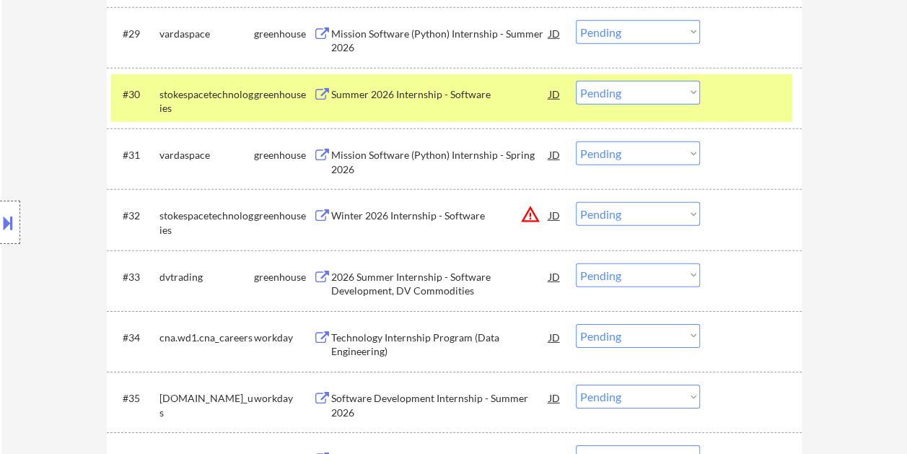
click at [691, 88] on select "Choose an option... Pending Applied Excluded (Questions) Excluded (Expired) Exc…" at bounding box center [637, 93] width 124 height 24
click at [575, 81] on select "Choose an option... Pending Applied Excluded (Questions) Excluded (Expired) Exc…" at bounding box center [637, 93] width 124 height 24
select select ""pending""
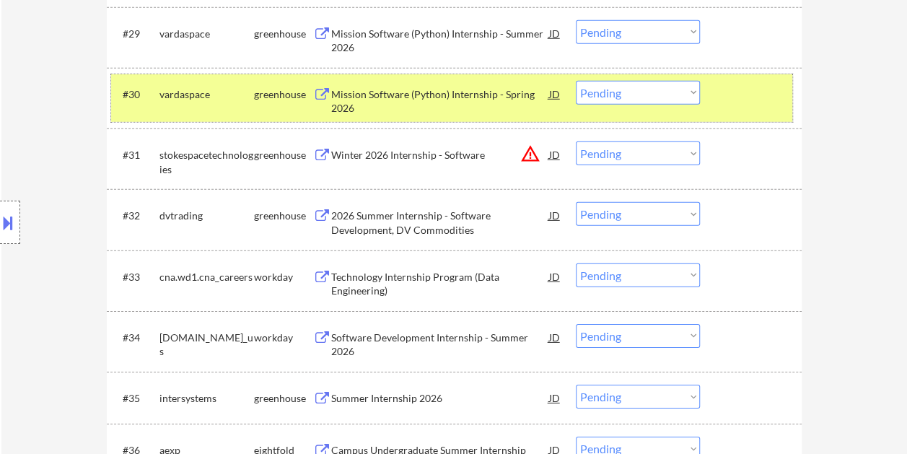
click at [705, 87] on div "#30 vardaspace greenhouse Mission Software (Python) Internship - Spring 2026 JD…" at bounding box center [451, 98] width 681 height 48
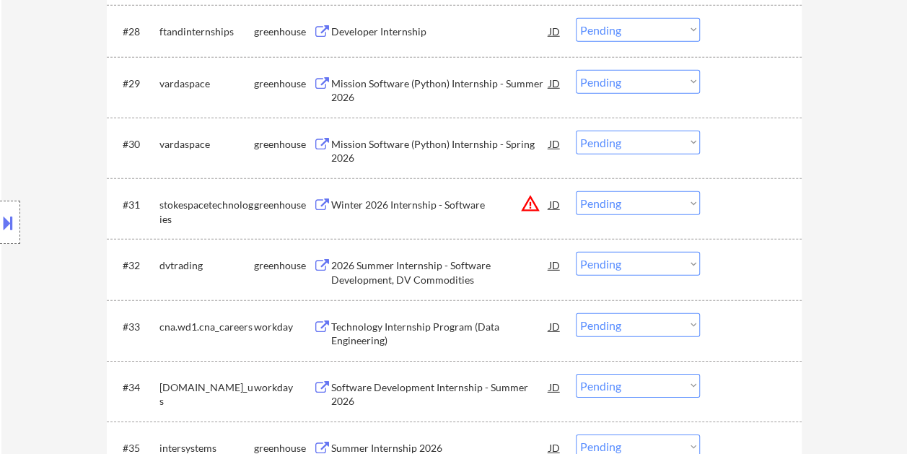
scroll to position [2010, 0]
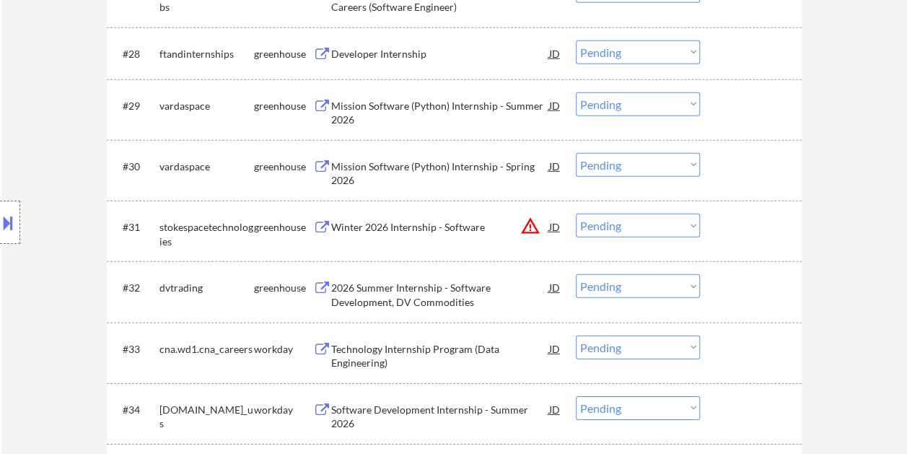
click at [736, 42] on div at bounding box center [751, 53] width 63 height 26
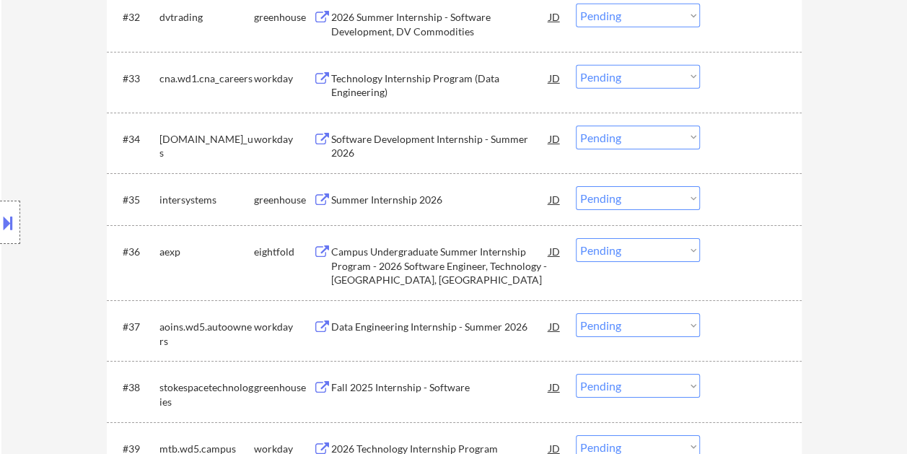
scroll to position [2298, 0]
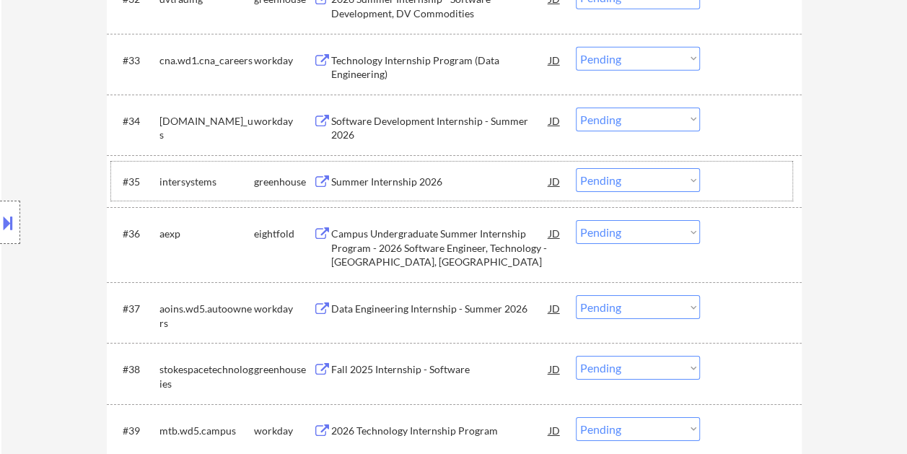
click at [728, 177] on div at bounding box center [751, 181] width 63 height 26
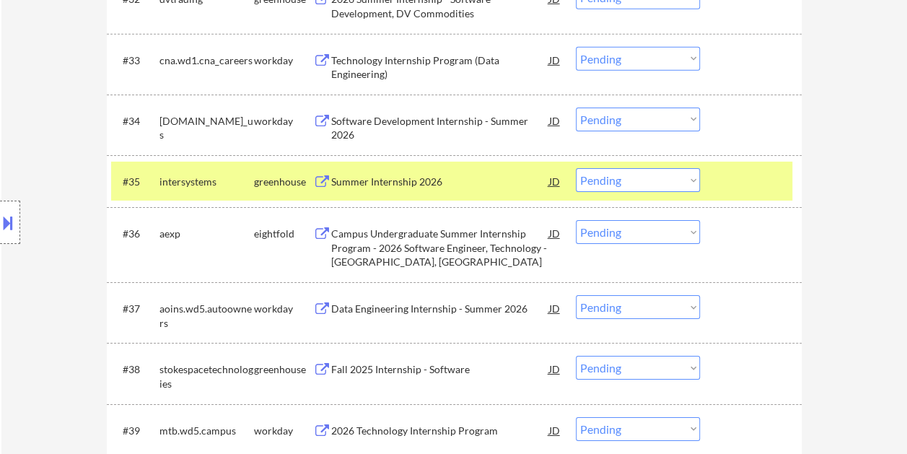
click at [483, 172] on div "Summer Internship 2026" at bounding box center [440, 181] width 218 height 26
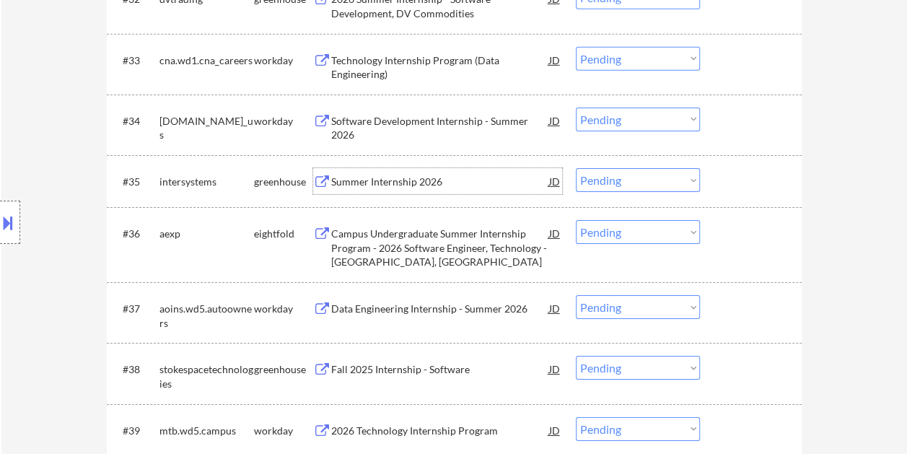
click at [720, 190] on div at bounding box center [751, 181] width 63 height 26
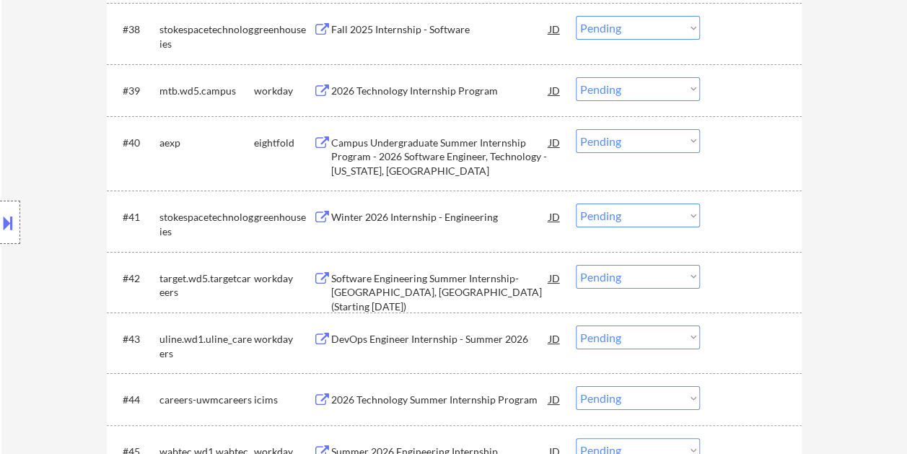
scroll to position [2659, 0]
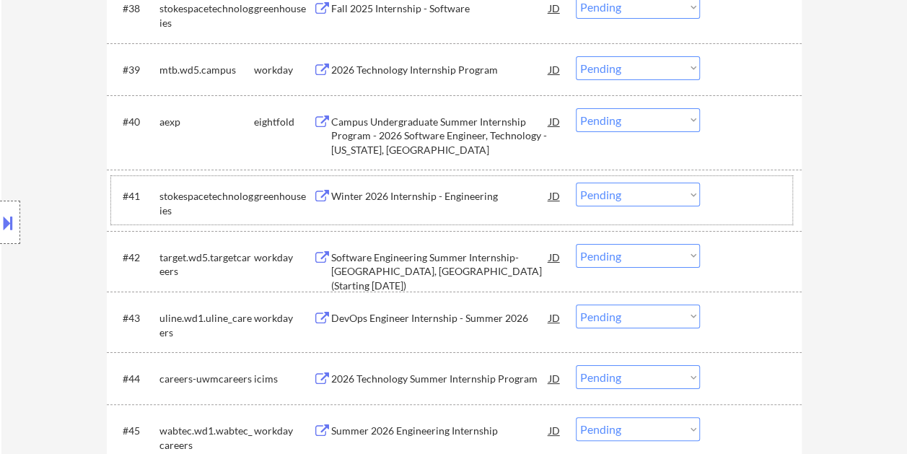
drag, startPoint x: 714, startPoint y: 193, endPoint x: 705, endPoint y: 195, distance: 8.9
click at [714, 193] on div "#41 stokespacetechnologies greenhouse Winter 2026 Internship - Engineering JD C…" at bounding box center [451, 200] width 681 height 48
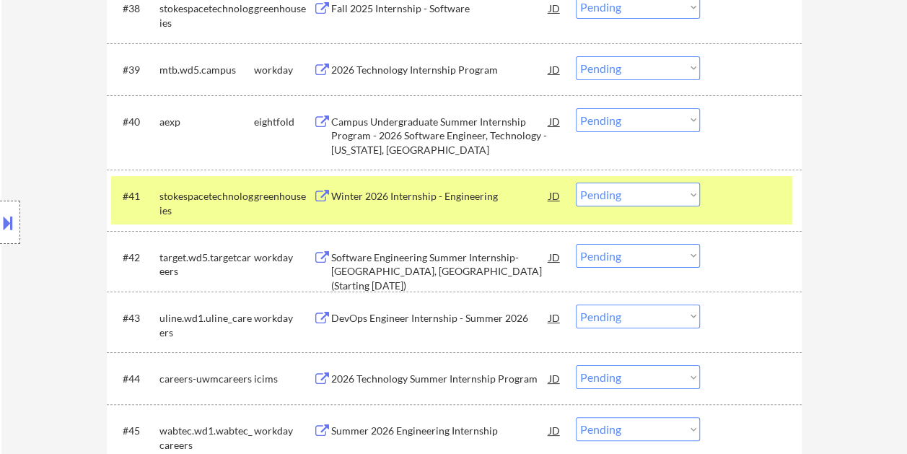
click at [477, 186] on div "Winter 2026 Internship - Engineering" at bounding box center [440, 195] width 218 height 26
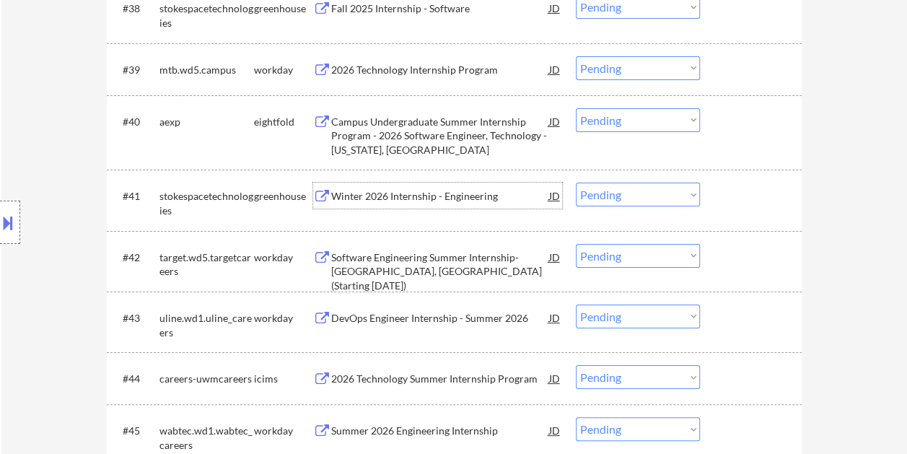
click at [731, 193] on div at bounding box center [751, 195] width 63 height 26
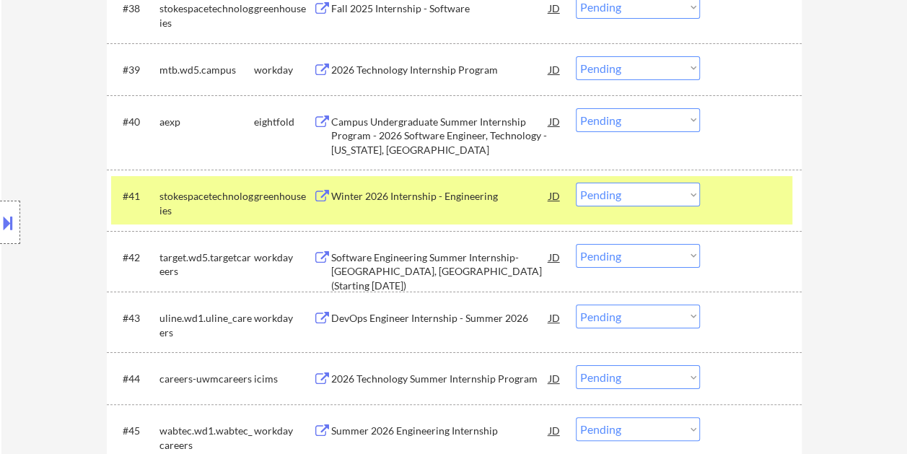
click at [684, 195] on select "Choose an option... Pending Applied Excluded (Questions) Excluded (Expired) Exc…" at bounding box center [637, 194] width 124 height 24
click at [575, 182] on select "Choose an option... Pending Applied Excluded (Questions) Excluded (Expired) Exc…" at bounding box center [637, 194] width 124 height 24
select select ""pending""
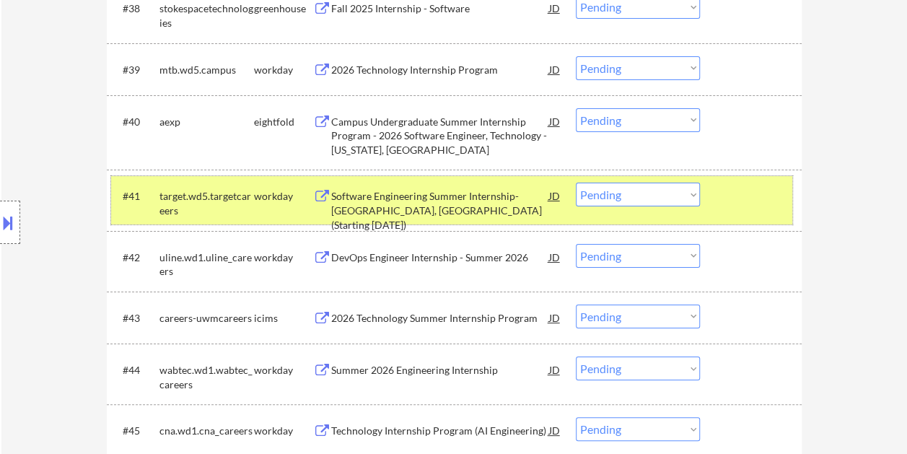
drag, startPoint x: 749, startPoint y: 205, endPoint x: 715, endPoint y: 202, distance: 34.0
click at [746, 205] on div at bounding box center [751, 195] width 63 height 26
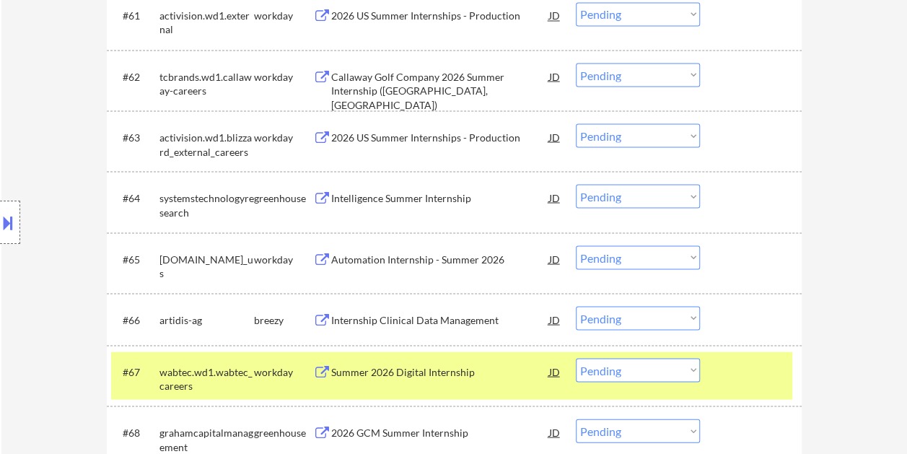
scroll to position [4029, 0]
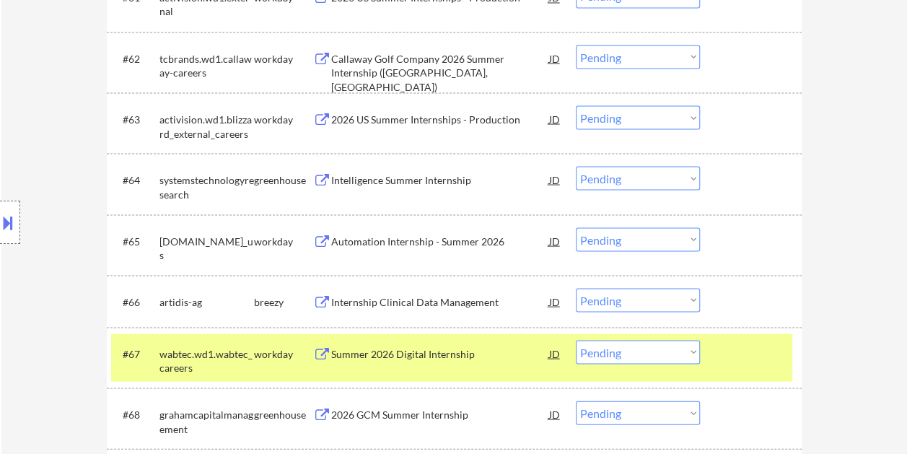
click at [732, 358] on div at bounding box center [751, 353] width 63 height 26
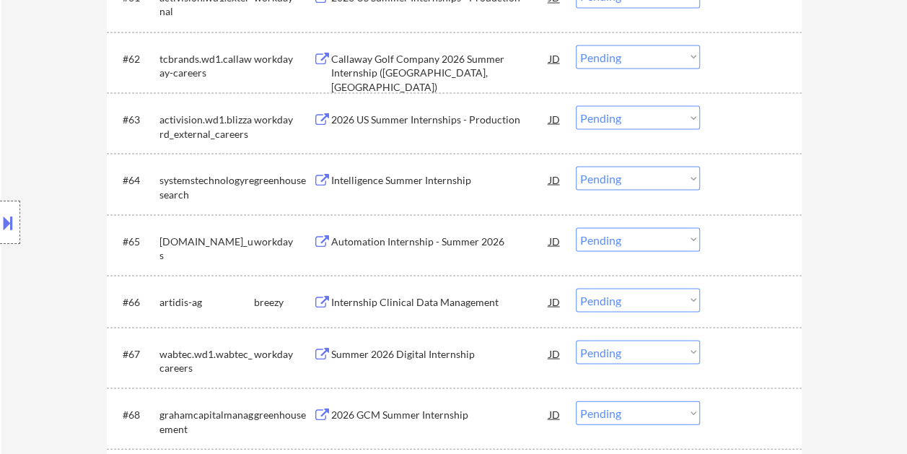
click at [737, 182] on div at bounding box center [751, 179] width 63 height 26
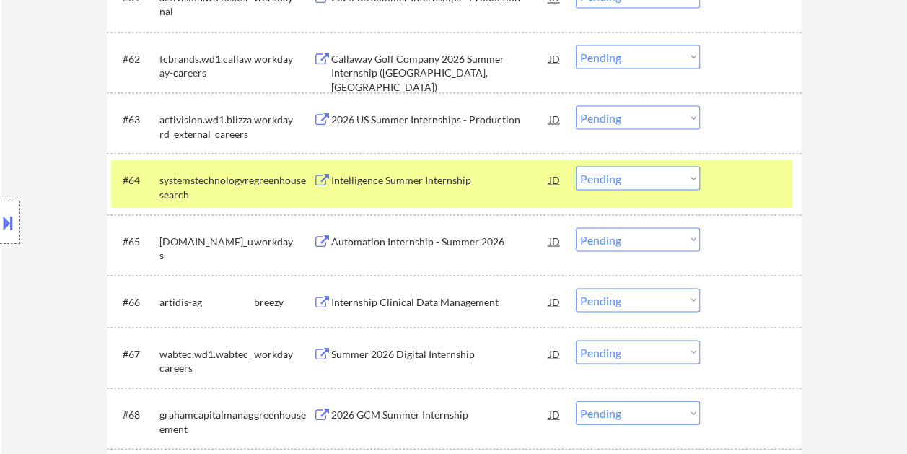
click at [477, 180] on div "Intelligence Summer Internship" at bounding box center [440, 179] width 218 height 14
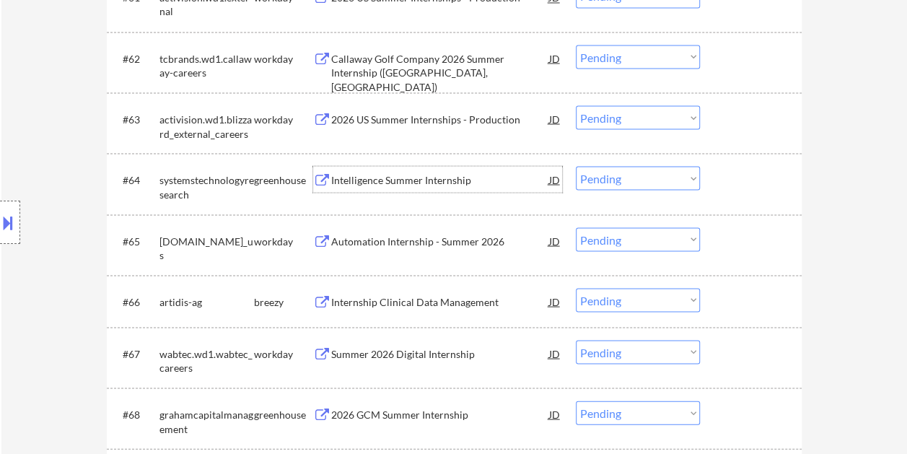
click at [745, 182] on div at bounding box center [751, 179] width 63 height 26
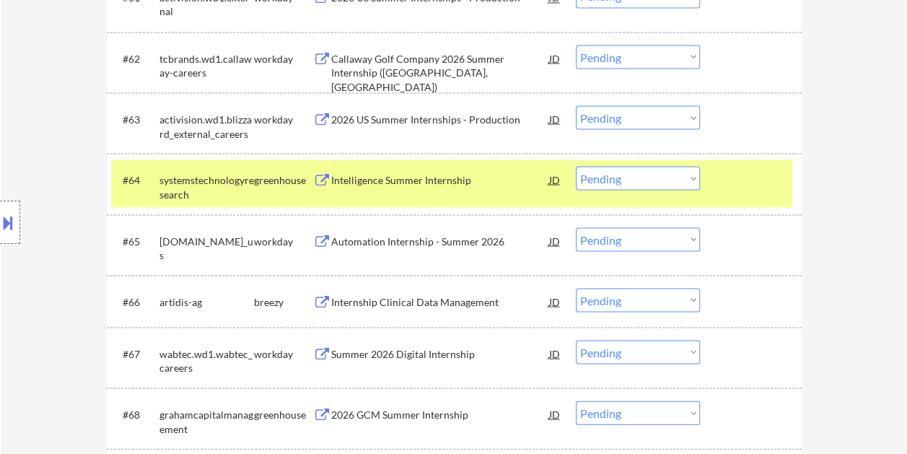
click at [694, 177] on select "Choose an option... Pending Applied Excluded (Questions) Excluded (Expired) Exc…" at bounding box center [637, 178] width 124 height 24
click at [575, 166] on select "Choose an option... Pending Applied Excluded (Questions) Excluded (Expired) Exc…" at bounding box center [637, 178] width 124 height 24
select select ""pending""
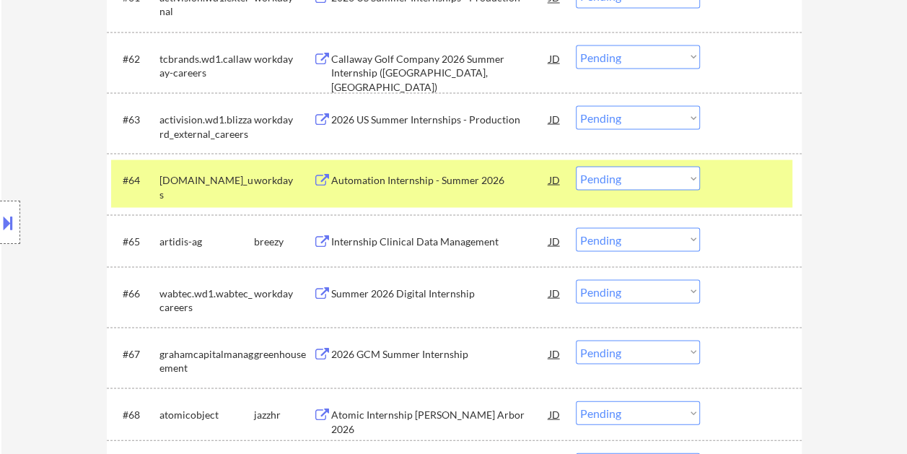
click at [751, 180] on div at bounding box center [751, 179] width 63 height 26
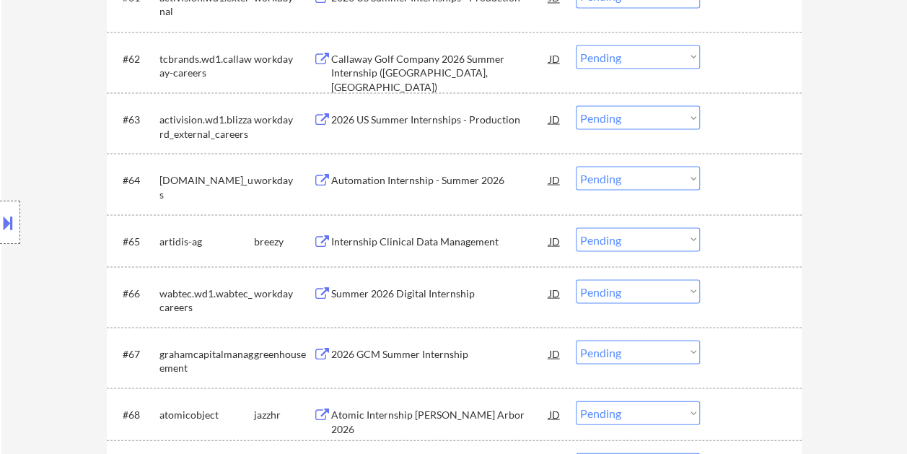
scroll to position [4101, 0]
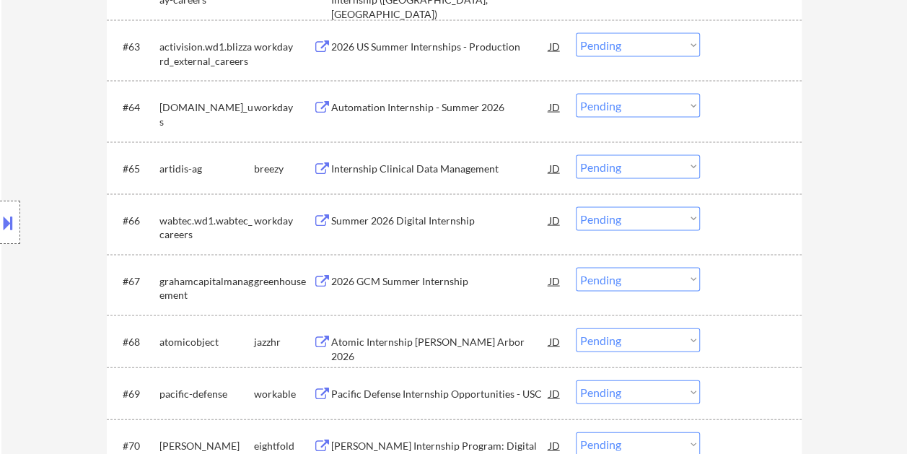
click at [753, 227] on div at bounding box center [751, 220] width 63 height 26
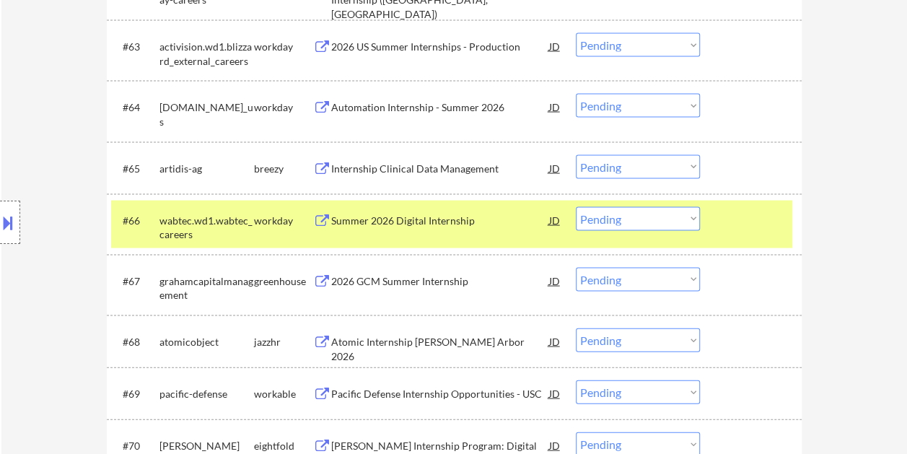
click at [737, 224] on div at bounding box center [751, 220] width 63 height 26
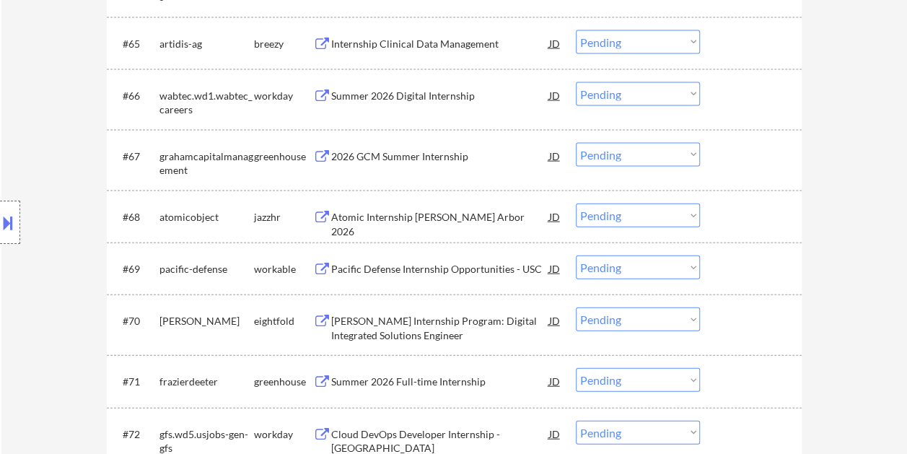
scroll to position [4246, 0]
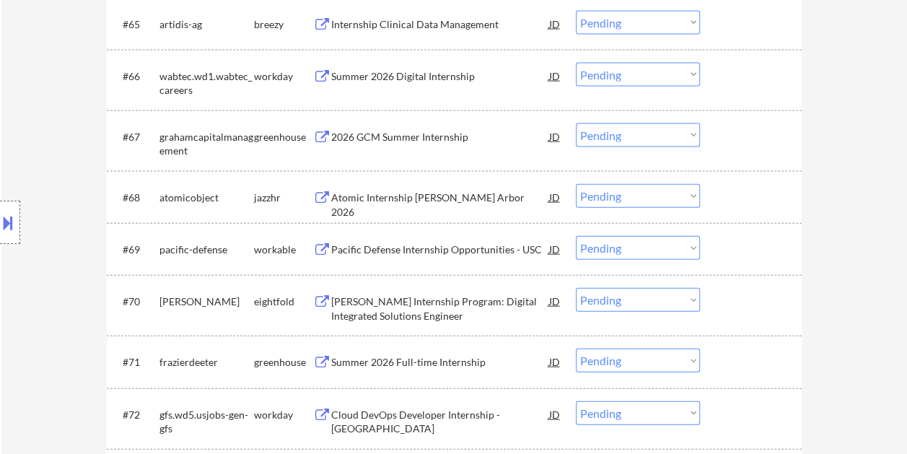
drag, startPoint x: 767, startPoint y: 250, endPoint x: 685, endPoint y: 254, distance: 81.6
click at [767, 251] on div at bounding box center [751, 249] width 63 height 26
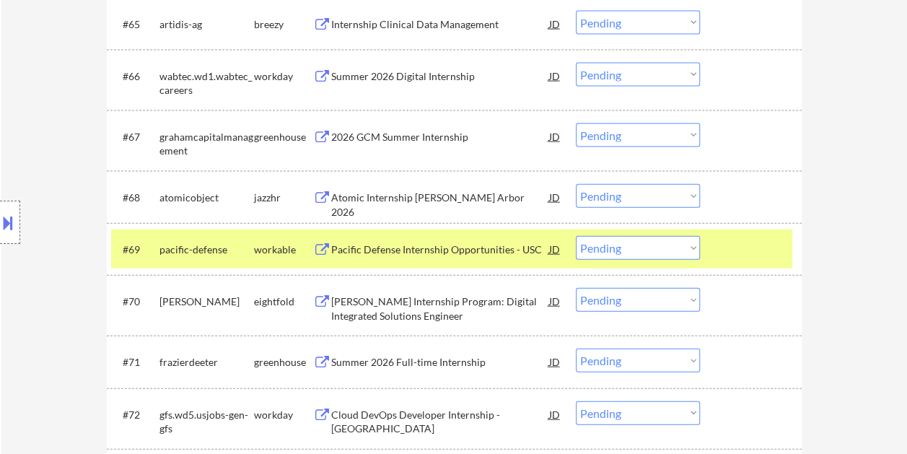
click at [496, 240] on div "Pacific Defense Internship Opportunities - USC" at bounding box center [440, 249] width 218 height 26
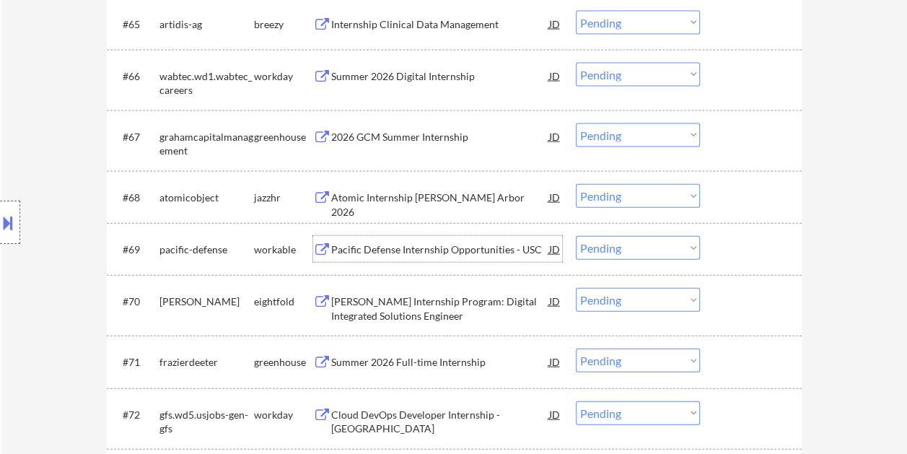
click at [749, 263] on div "#69 pacific-defense workable Pacific Defense Internship Opportunities - USC JD …" at bounding box center [451, 248] width 681 height 39
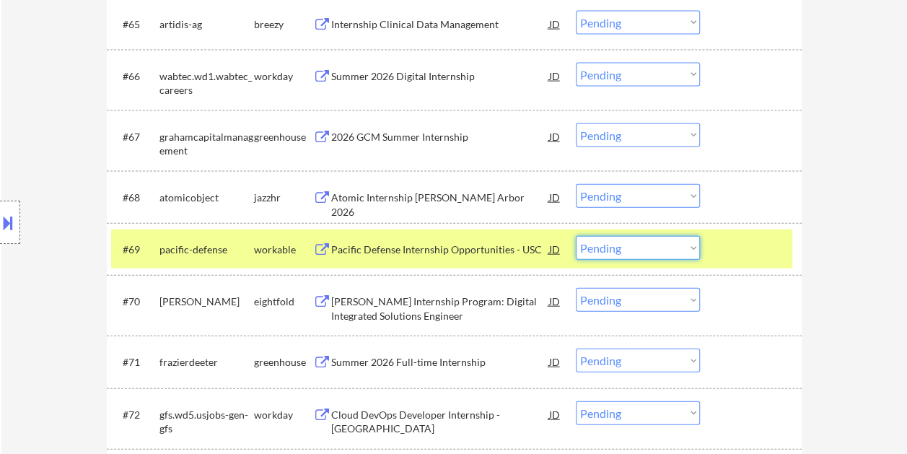
click at [688, 242] on select "Choose an option... Pending Applied Excluded (Questions) Excluded (Expired) Exc…" at bounding box center [637, 248] width 124 height 24
click at [575, 236] on select "Choose an option... Pending Applied Excluded (Questions) Excluded (Expired) Exc…" at bounding box center [637, 248] width 124 height 24
select select ""pending""
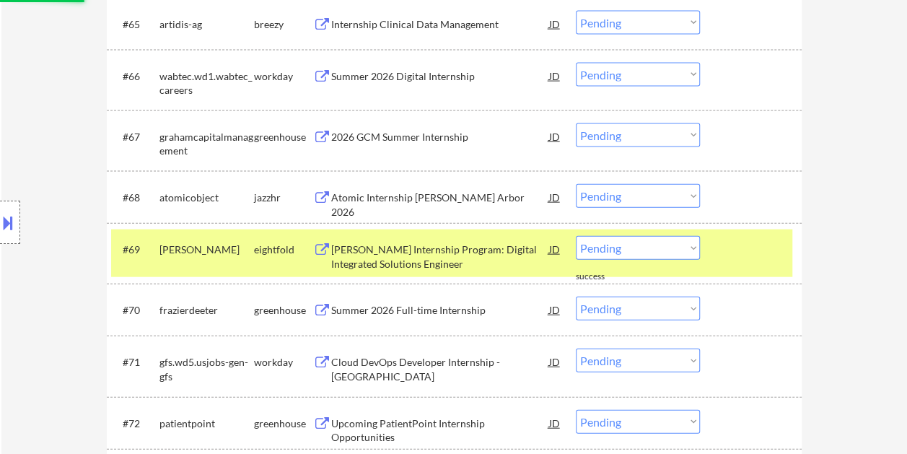
click at [735, 250] on div at bounding box center [751, 249] width 63 height 26
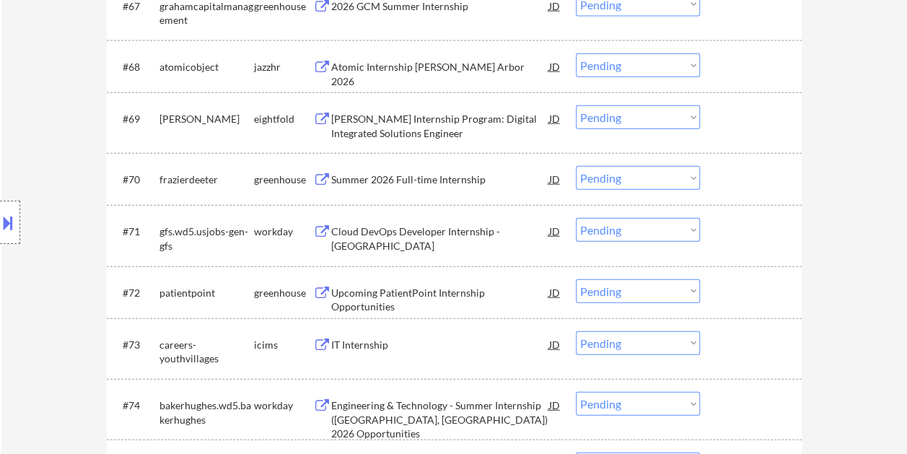
scroll to position [4390, 0]
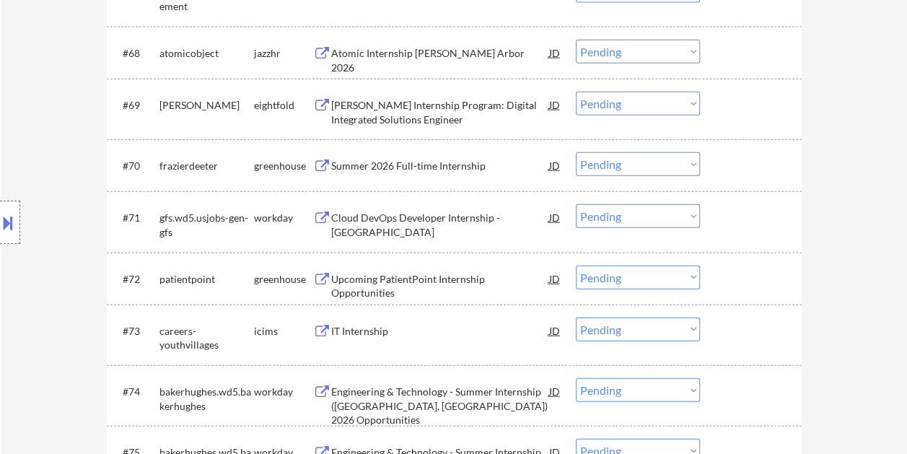
click at [738, 166] on div at bounding box center [751, 165] width 63 height 26
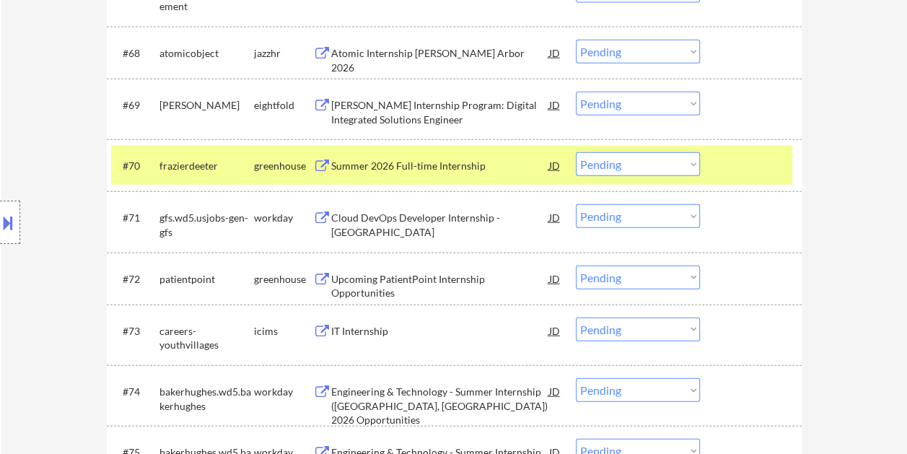
click at [444, 160] on div "Summer 2026 Full-time Internship" at bounding box center [440, 166] width 218 height 14
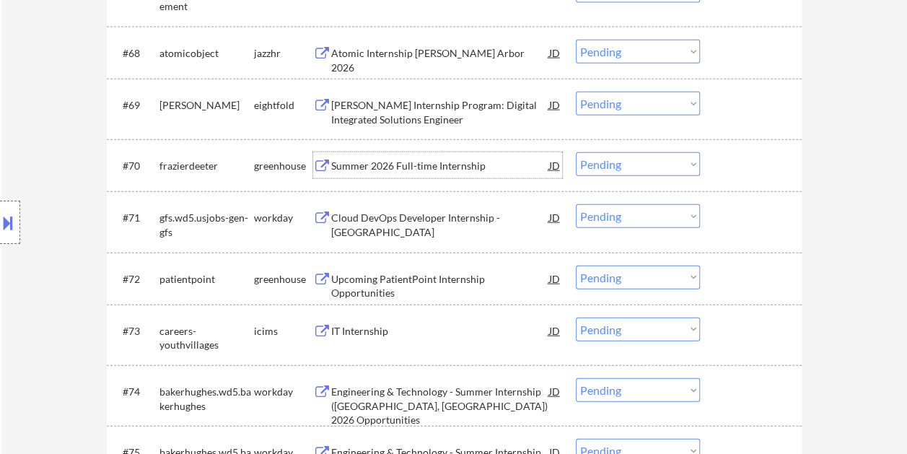
click at [727, 149] on div "#70 frazierdeeter greenhouse Summer 2026 Full-time Internship JD Choose an opti…" at bounding box center [451, 165] width 681 height 39
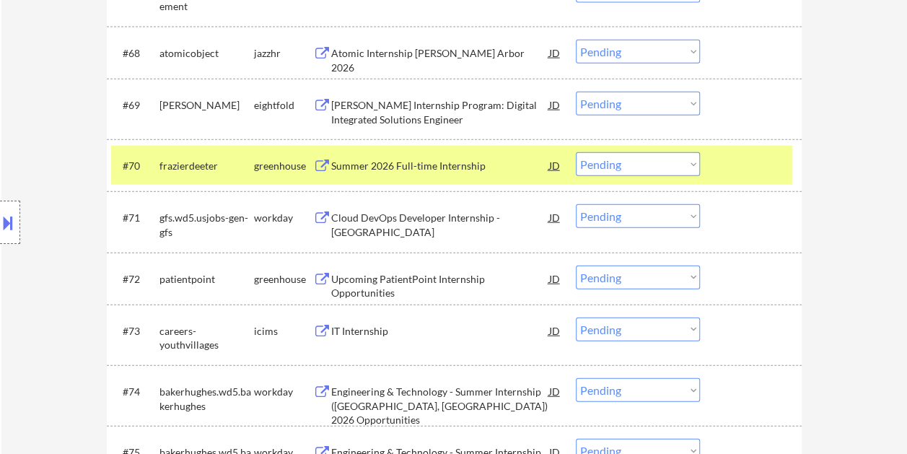
click at [689, 163] on select "Choose an option... Pending Applied Excluded (Questions) Excluded (Expired) Exc…" at bounding box center [637, 164] width 124 height 24
click at [575, 152] on select "Choose an option... Pending Applied Excluded (Questions) Excluded (Expired) Exc…" at bounding box center [637, 164] width 124 height 24
select select ""pending""
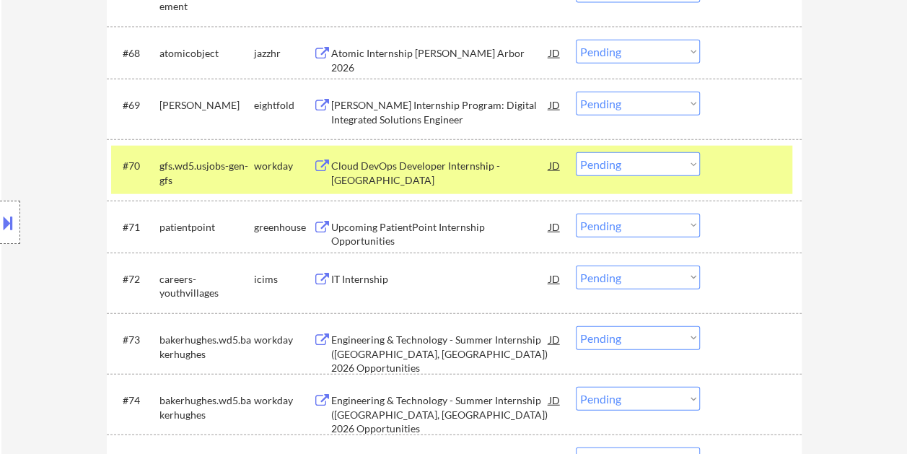
click at [725, 166] on div at bounding box center [751, 165] width 63 height 26
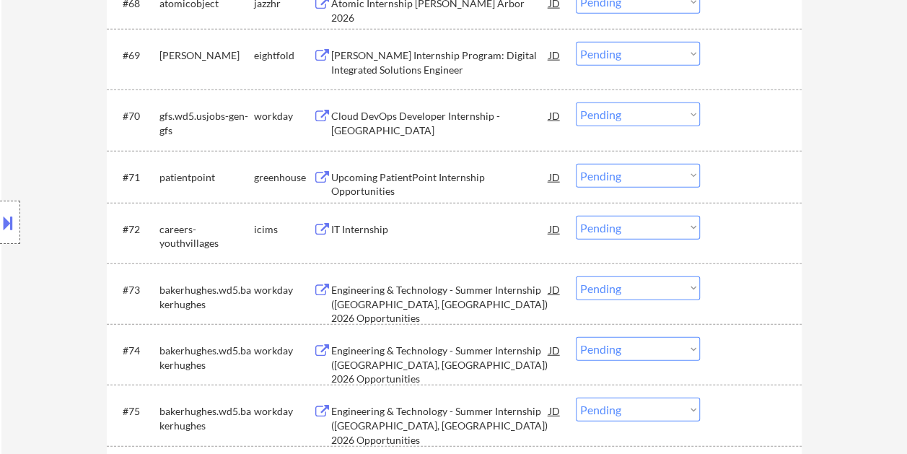
scroll to position [4534, 0]
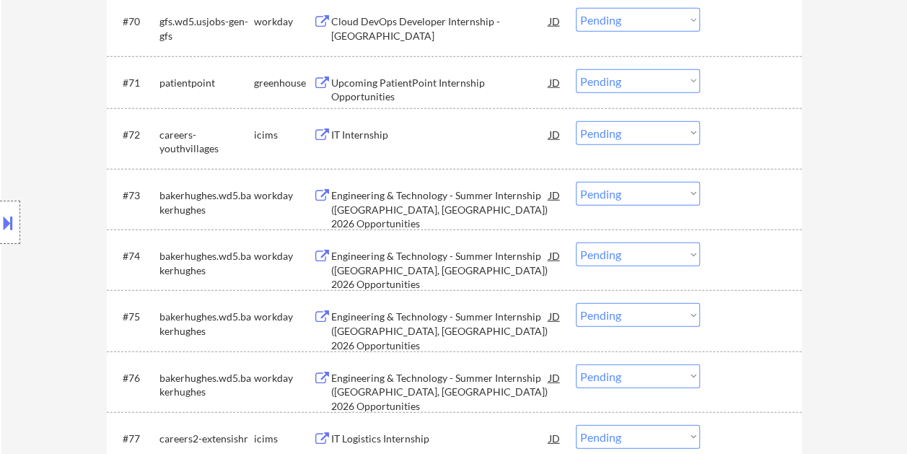
click at [727, 79] on div at bounding box center [751, 82] width 63 height 26
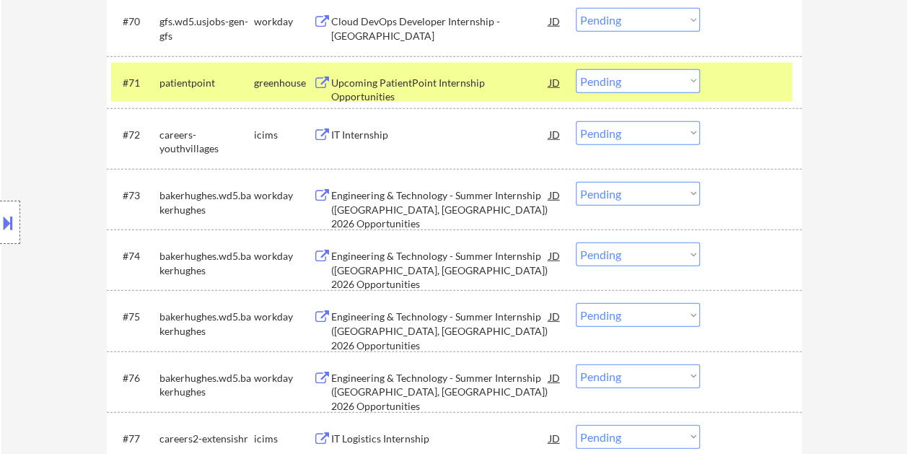
click at [471, 84] on div "Upcoming PatientPoint Internship Opportunities" at bounding box center [440, 90] width 218 height 28
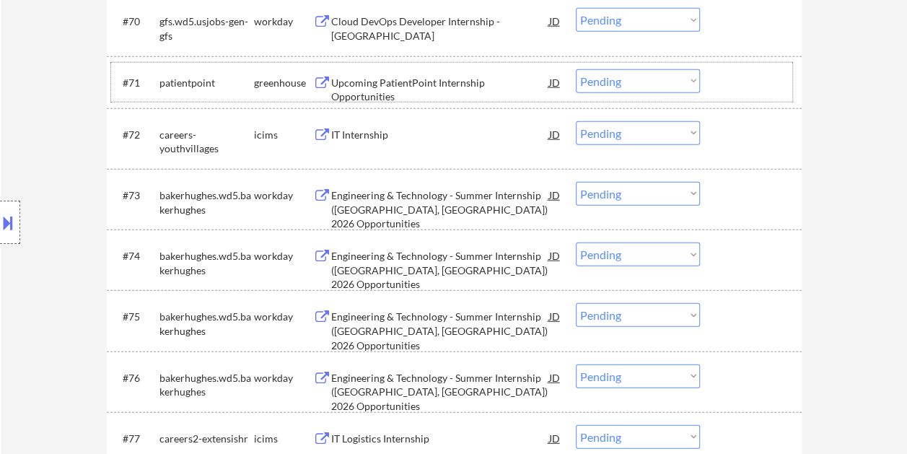
drag, startPoint x: 734, startPoint y: 81, endPoint x: 720, endPoint y: 85, distance: 15.1
click at [734, 81] on div at bounding box center [751, 82] width 63 height 26
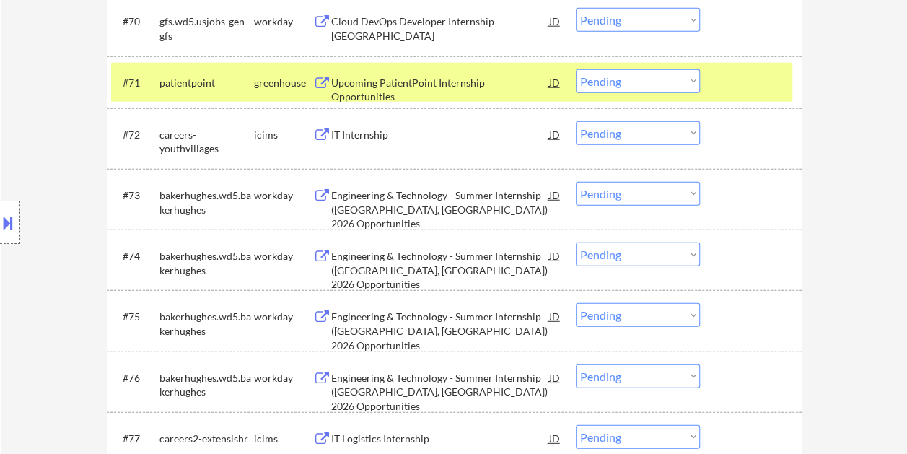
click at [686, 84] on select "Choose an option... Pending Applied Excluded (Questions) Excluded (Expired) Exc…" at bounding box center [637, 81] width 124 height 24
click at [575, 69] on select "Choose an option... Pending Applied Excluded (Questions) Excluded (Expired) Exc…" at bounding box center [637, 81] width 124 height 24
select select ""pending""
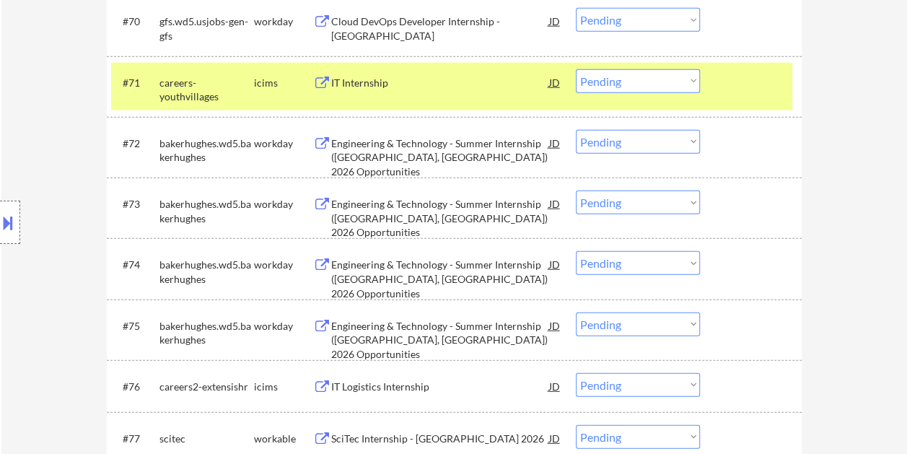
click at [738, 82] on div at bounding box center [751, 82] width 63 height 26
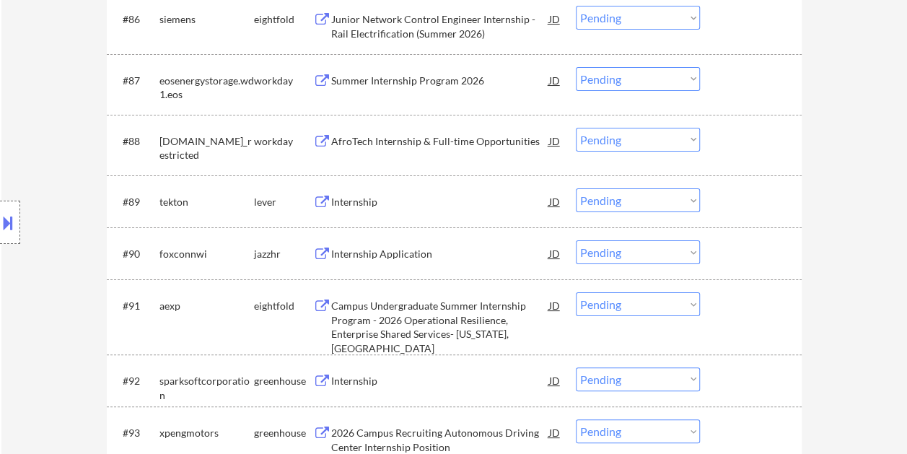
scroll to position [5471, 0]
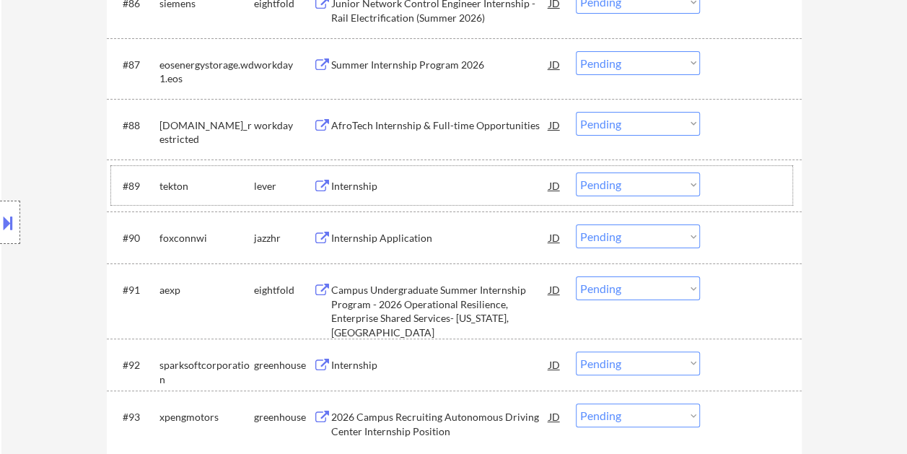
drag, startPoint x: 762, startPoint y: 195, endPoint x: 617, endPoint y: 212, distance: 146.0
click at [761, 195] on div at bounding box center [751, 185] width 63 height 26
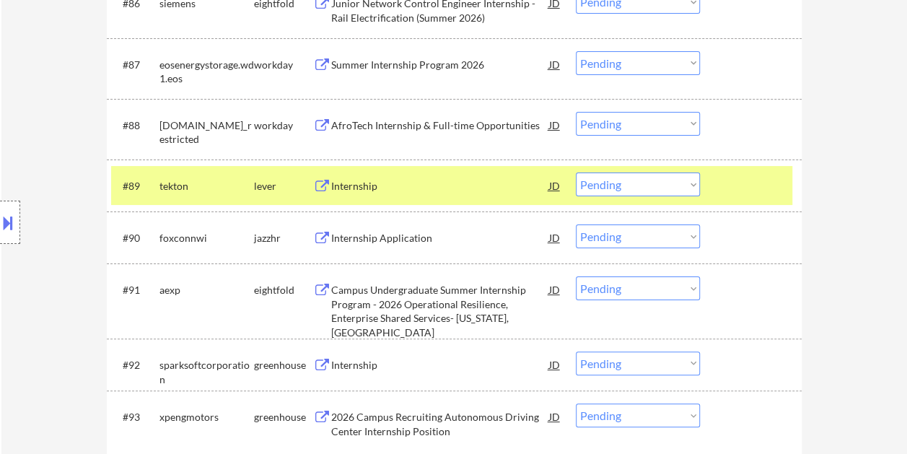
click at [493, 179] on div "Internship" at bounding box center [440, 186] width 218 height 14
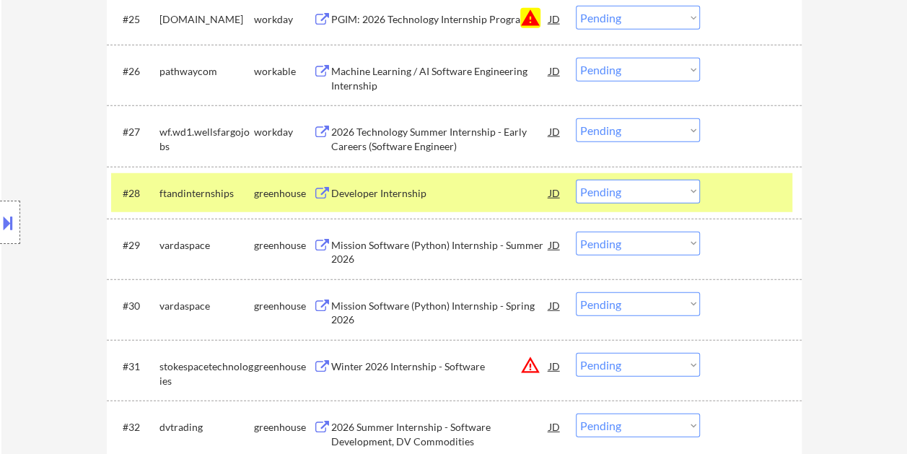
scroll to position [1875, 0]
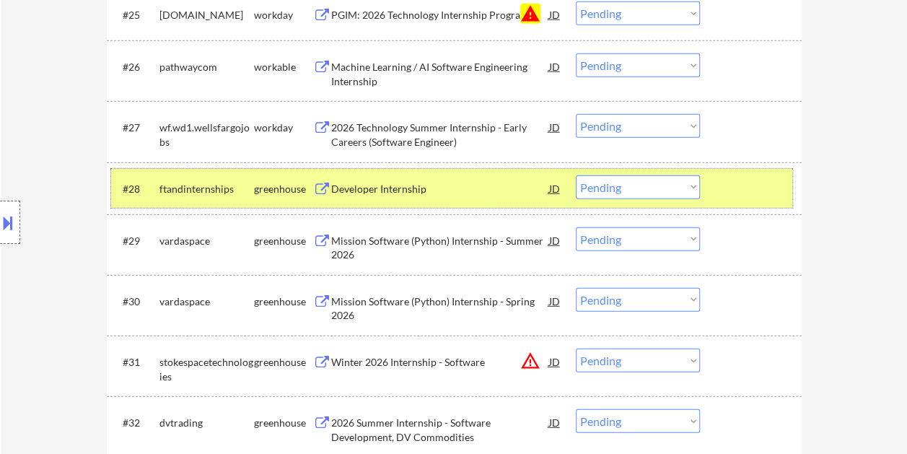
click at [747, 185] on div at bounding box center [751, 188] width 63 height 26
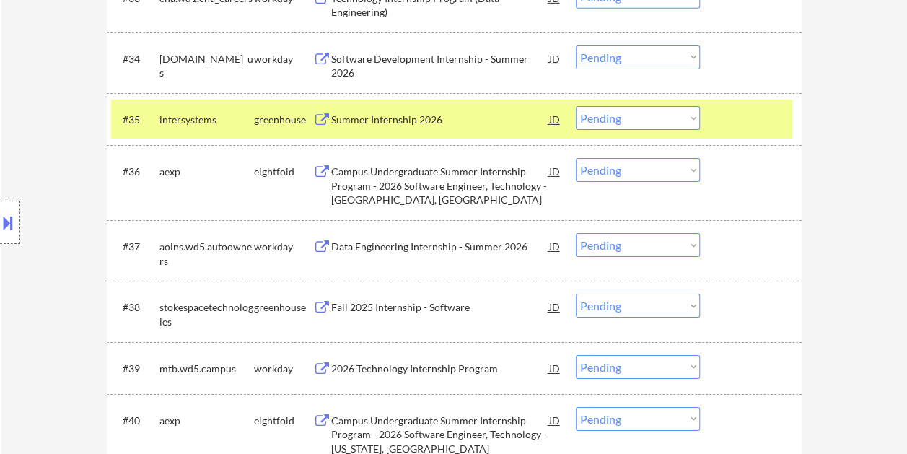
scroll to position [2380, 0]
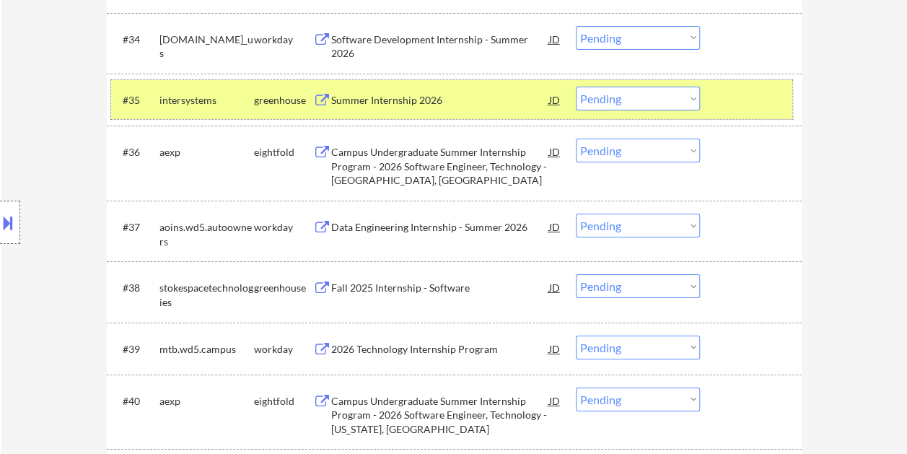
click at [734, 88] on div at bounding box center [751, 100] width 63 height 26
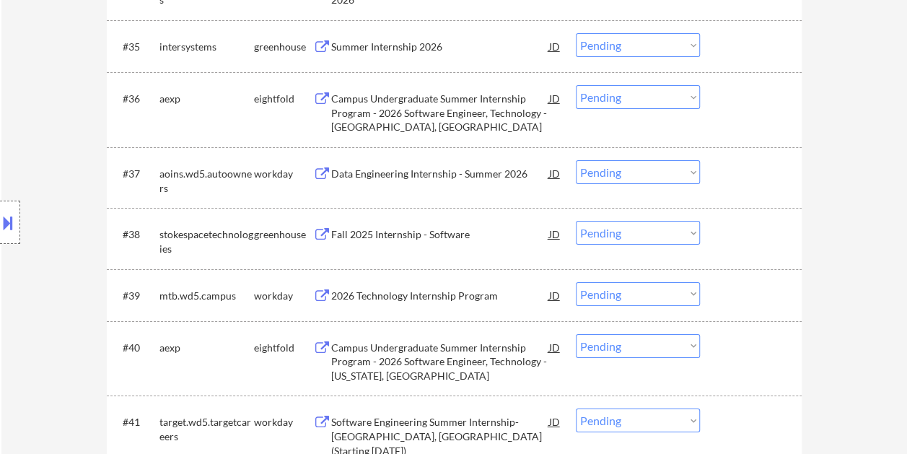
scroll to position [2452, 0]
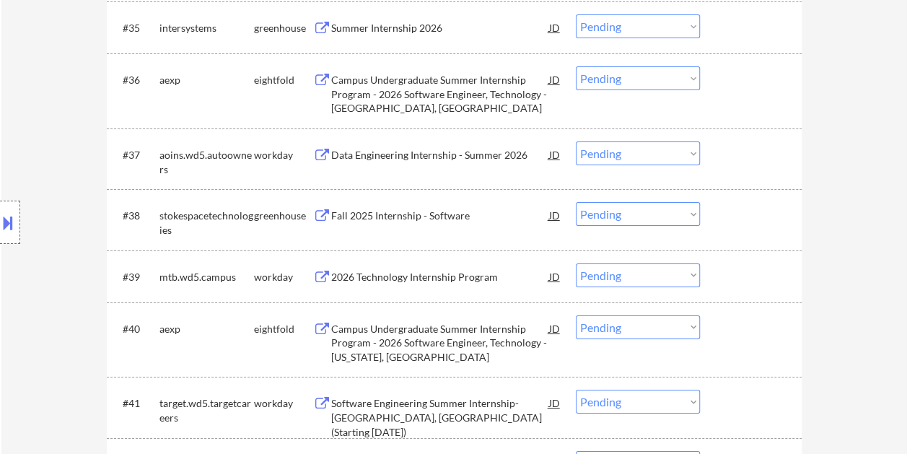
click at [749, 100] on div "#36 aexp eightfold Campus Undergraduate Summer Internship Program - 2026 Softwa…" at bounding box center [451, 91] width 681 height 62
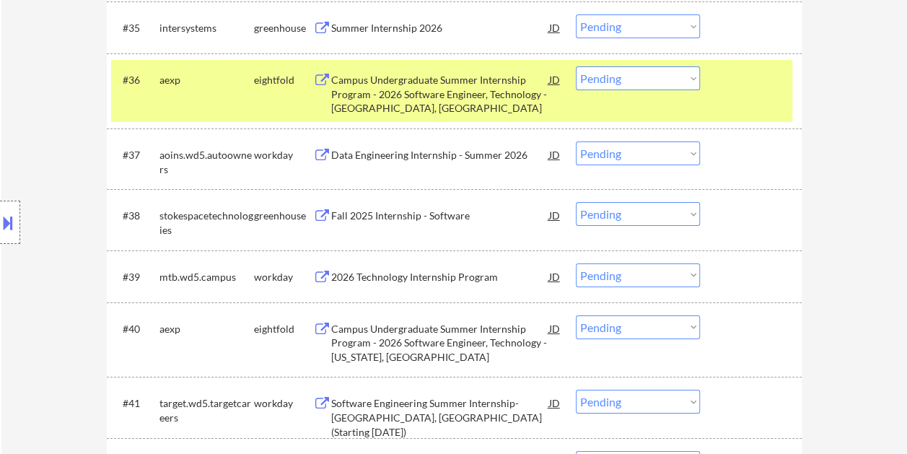
click at [733, 92] on div "#36 aexp eightfold Campus Undergraduate Summer Internship Program - 2026 Softwa…" at bounding box center [451, 91] width 681 height 62
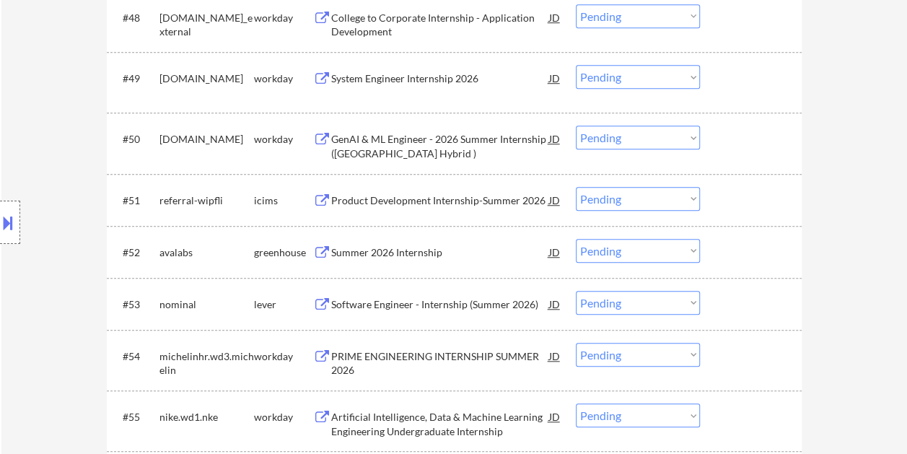
scroll to position [3317, 0]
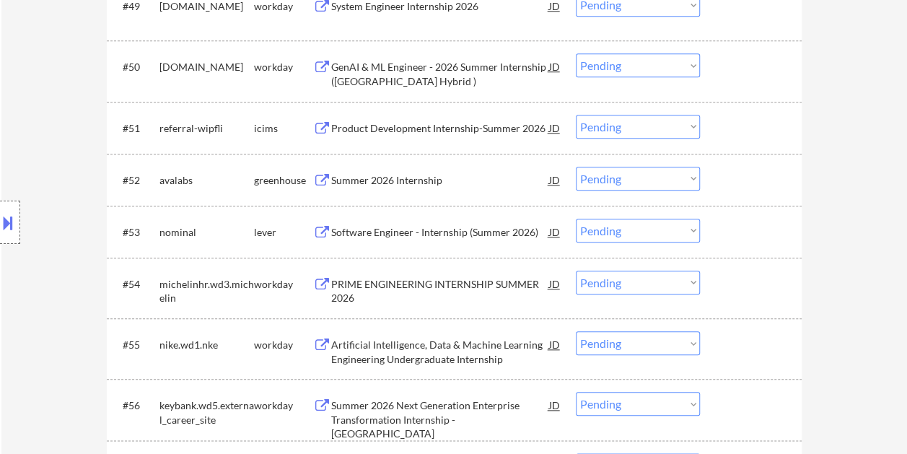
drag, startPoint x: 718, startPoint y: 176, endPoint x: 609, endPoint y: 174, distance: 109.6
click at [718, 176] on div "#52 avalabs greenhouse Summer 2026 Internship JD Choose an option... Pending Ap…" at bounding box center [451, 179] width 681 height 39
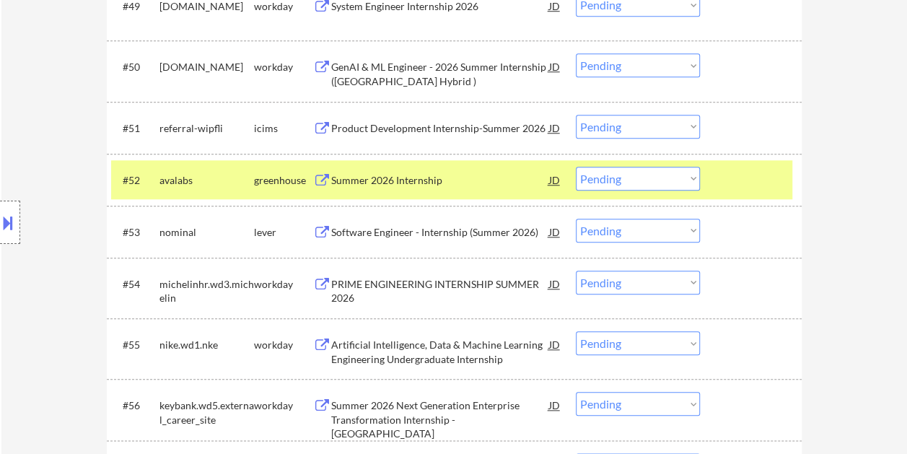
click at [412, 170] on div "Summer 2026 Internship" at bounding box center [440, 180] width 218 height 26
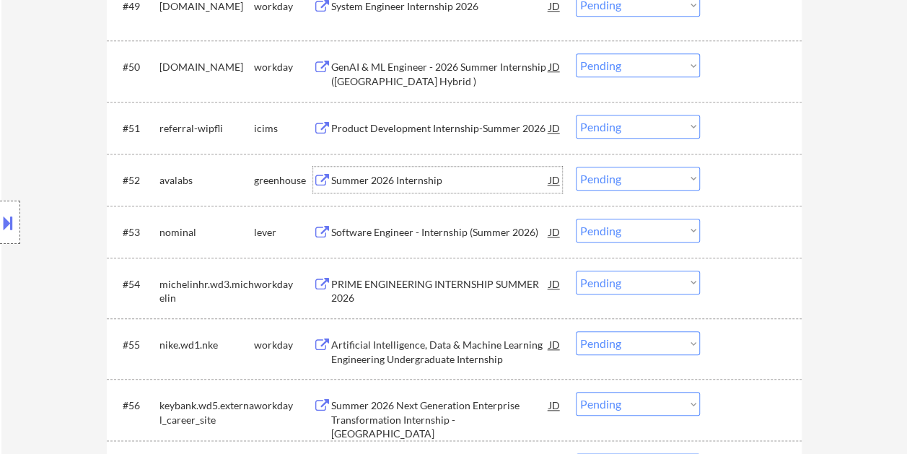
click at [725, 176] on div at bounding box center [751, 180] width 63 height 26
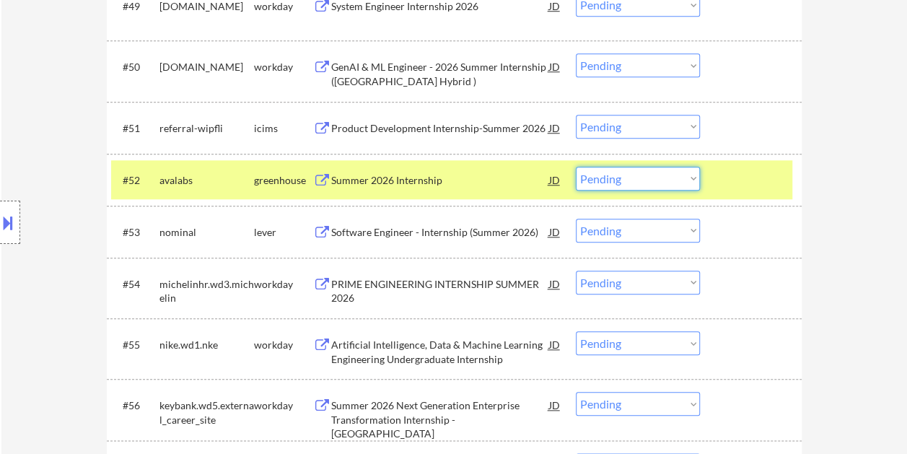
click at [691, 180] on select "Choose an option... Pending Applied Excluded (Questions) Excluded (Expired) Exc…" at bounding box center [637, 179] width 124 height 24
click at [575, 167] on select "Choose an option... Pending Applied Excluded (Questions) Excluded (Expired) Exc…" at bounding box center [637, 179] width 124 height 24
select select ""pending""
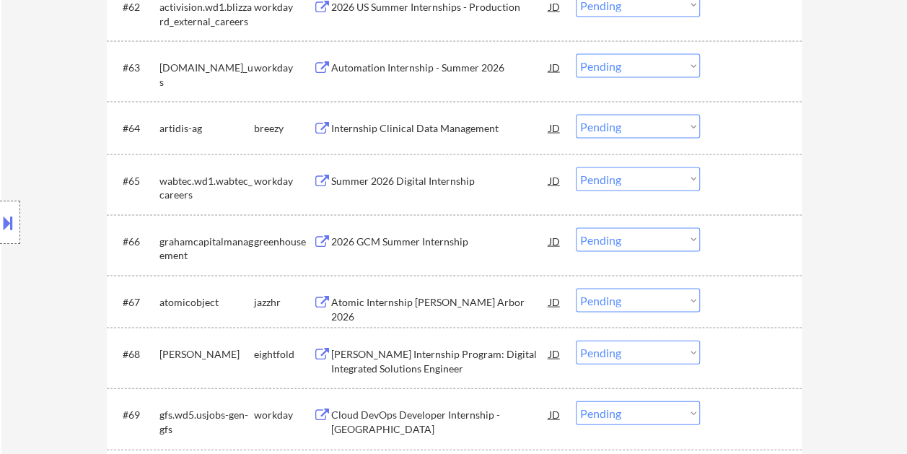
scroll to position [4111, 0]
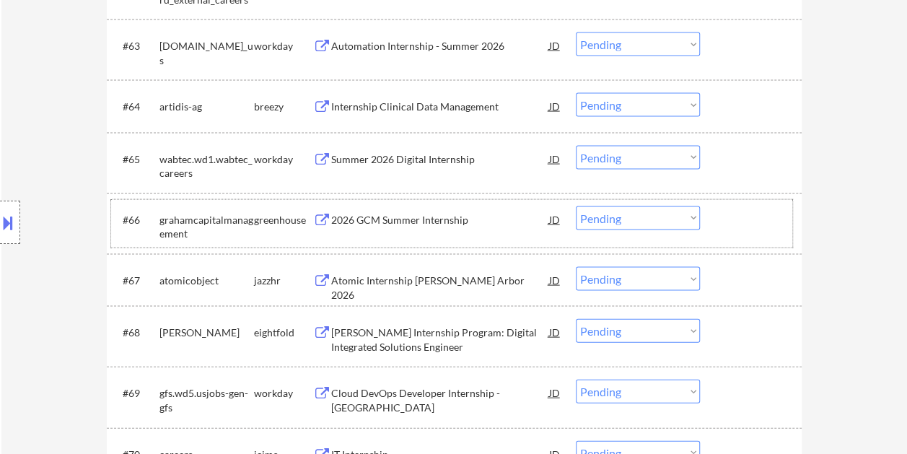
click at [731, 218] on div at bounding box center [751, 219] width 63 height 26
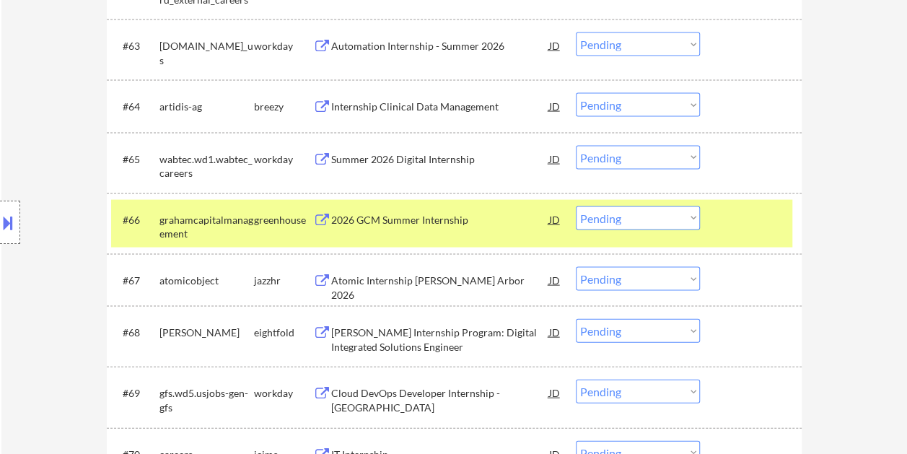
click at [500, 209] on div "2026 GCM Summer Internship" at bounding box center [440, 219] width 218 height 26
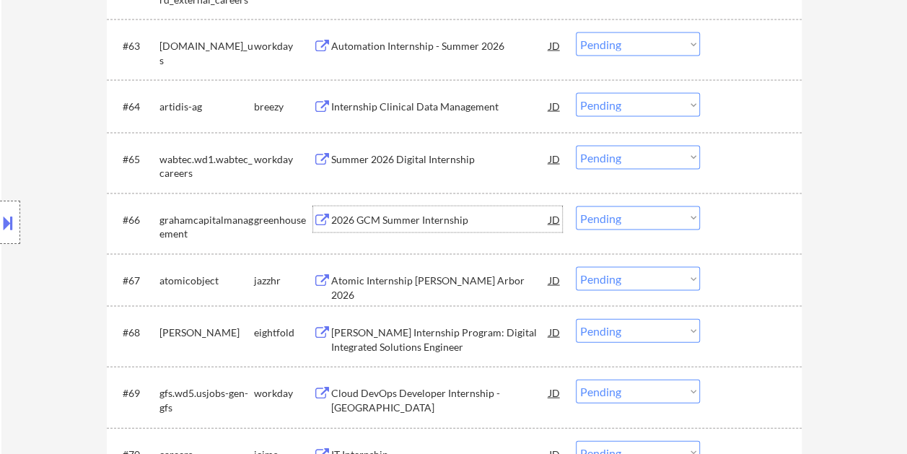
drag, startPoint x: 747, startPoint y: 226, endPoint x: 737, endPoint y: 228, distance: 10.2
click at [744, 226] on div at bounding box center [751, 219] width 63 height 26
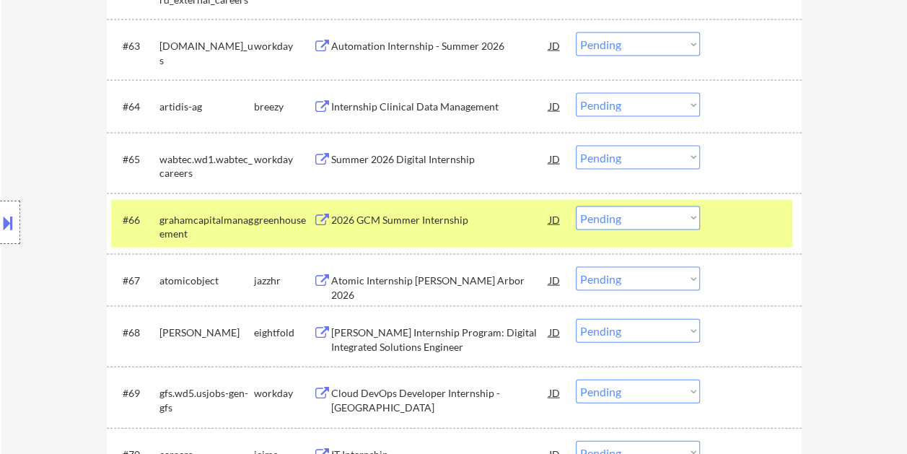
click at [689, 224] on select "Choose an option... Pending Applied Excluded (Questions) Excluded (Expired) Exc…" at bounding box center [637, 218] width 124 height 24
click at [575, 206] on select "Choose an option... Pending Applied Excluded (Questions) Excluded (Expired) Exc…" at bounding box center [637, 218] width 124 height 24
select select ""pending""
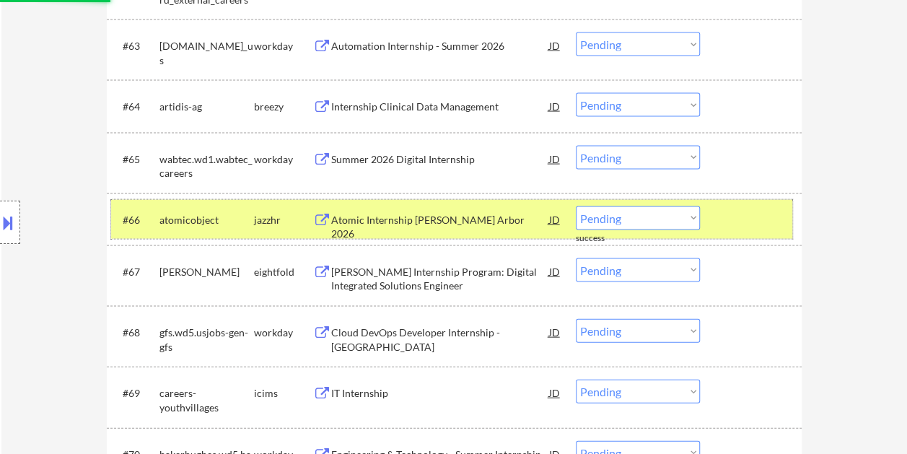
click at [740, 224] on div at bounding box center [751, 219] width 63 height 26
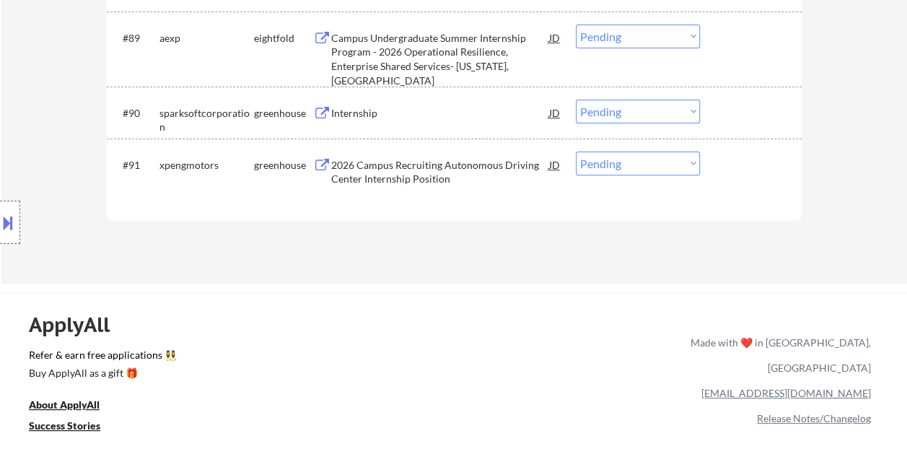
scroll to position [5625, 0]
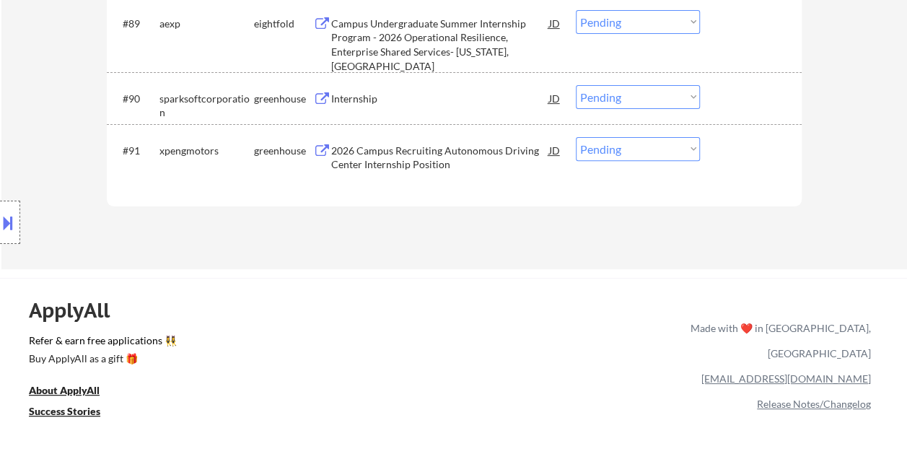
click at [724, 152] on div at bounding box center [751, 150] width 63 height 26
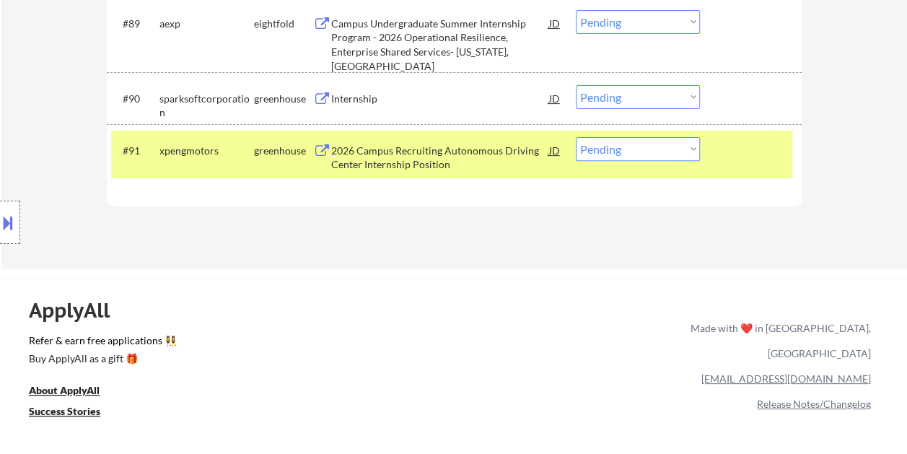
click at [416, 156] on div "2026 Campus Recruiting Autonomous Driving Center Internship Position" at bounding box center [440, 158] width 218 height 28
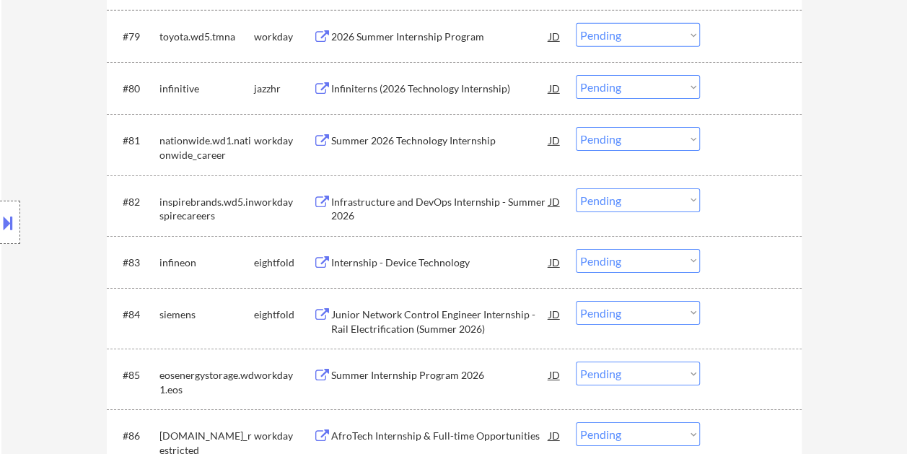
scroll to position [5549, 0]
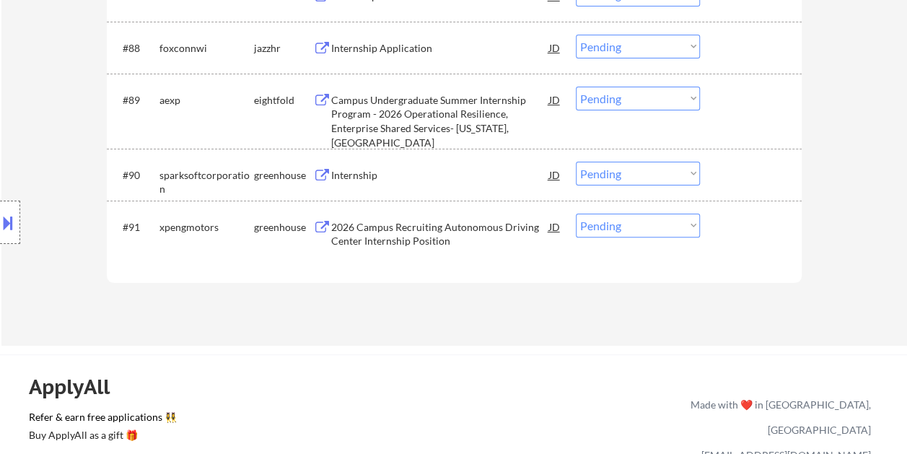
click at [498, 244] on div "2026 Campus Recruiting Autonomous Driving Center Internship Position" at bounding box center [440, 234] width 218 height 28
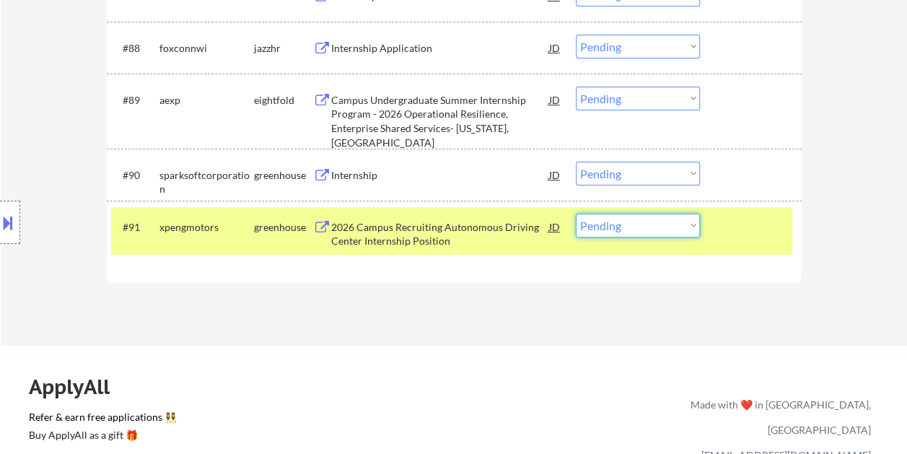
click at [671, 224] on select "Choose an option... Pending Applied Excluded (Questions) Excluded (Expired) Exc…" at bounding box center [637, 225] width 124 height 24
select select ""applied""
click at [575, 213] on select "Choose an option... Pending Applied Excluded (Questions) Excluded (Expired) Exc…" at bounding box center [637, 225] width 124 height 24
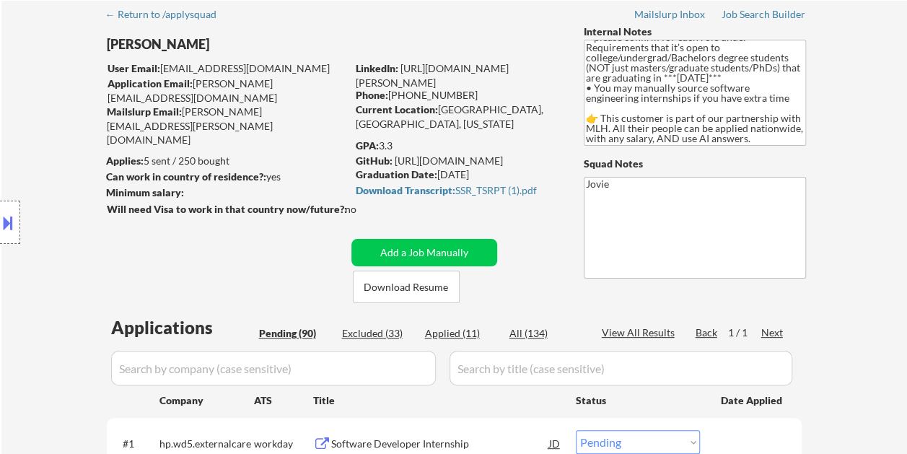
scroll to position [0, 0]
